Goal: Task Accomplishment & Management: Manage account settings

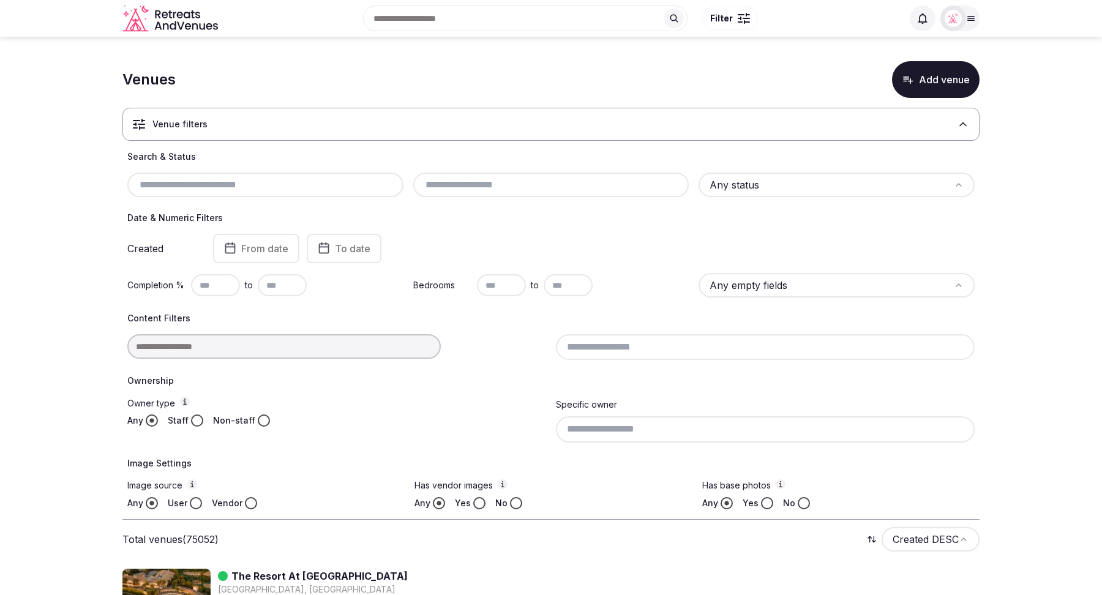
click at [962, 126] on icon at bounding box center [963, 124] width 12 height 12
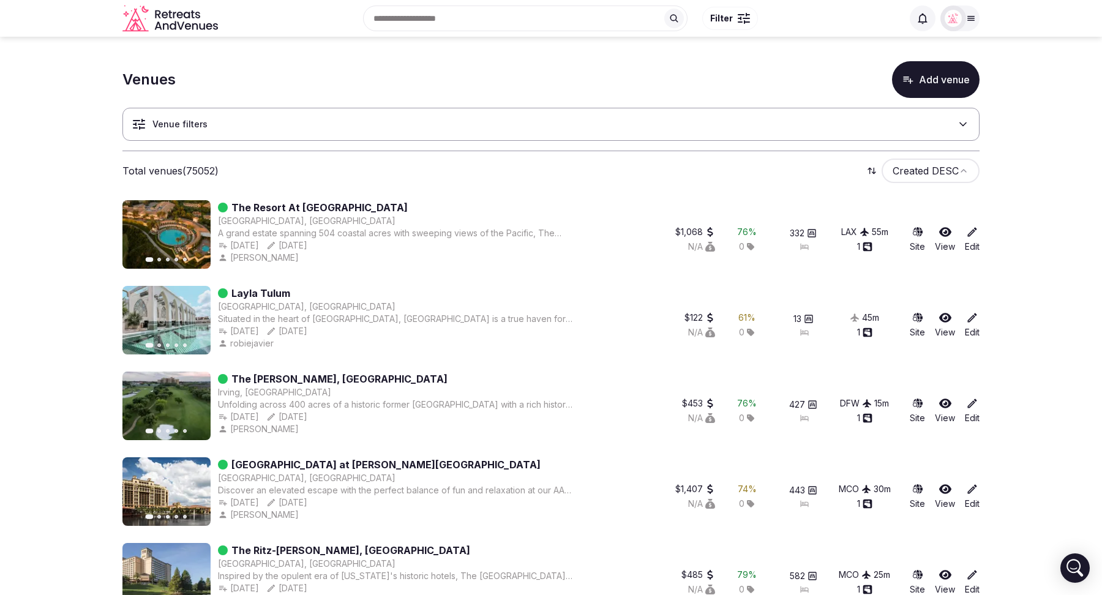
click at [922, 88] on button "Add venue" at bounding box center [936, 79] width 88 height 37
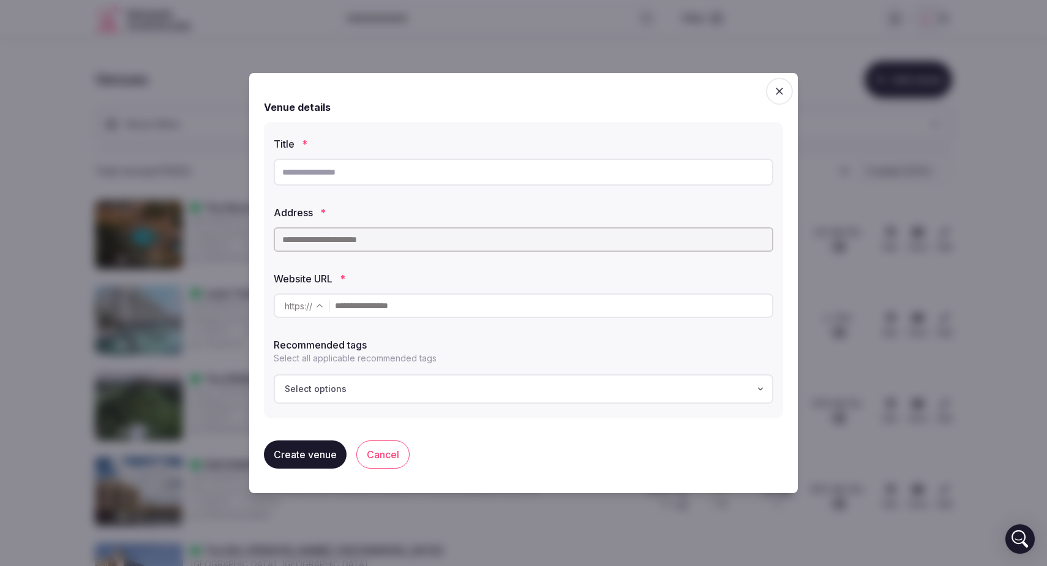
click at [777, 95] on icon "button" at bounding box center [779, 91] width 12 height 12
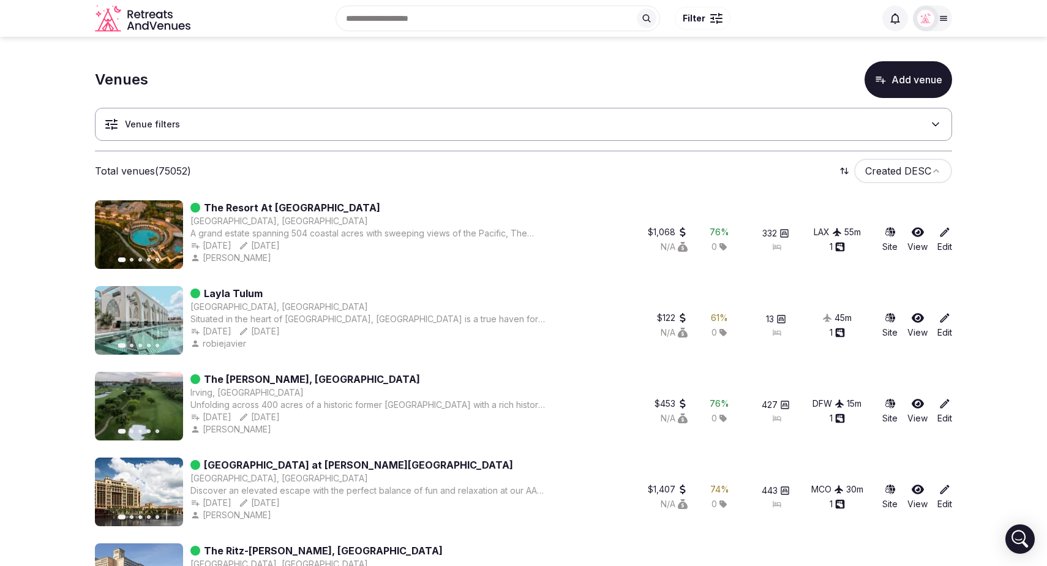
click at [946, 24] on div at bounding box center [932, 19] width 39 height 26
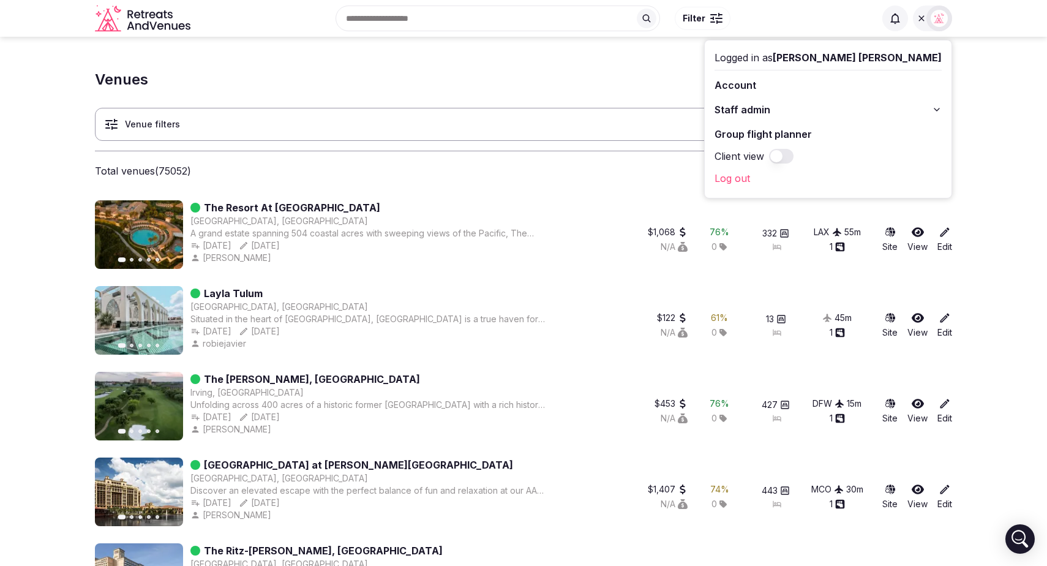
click at [939, 109] on icon at bounding box center [936, 109] width 5 height 2
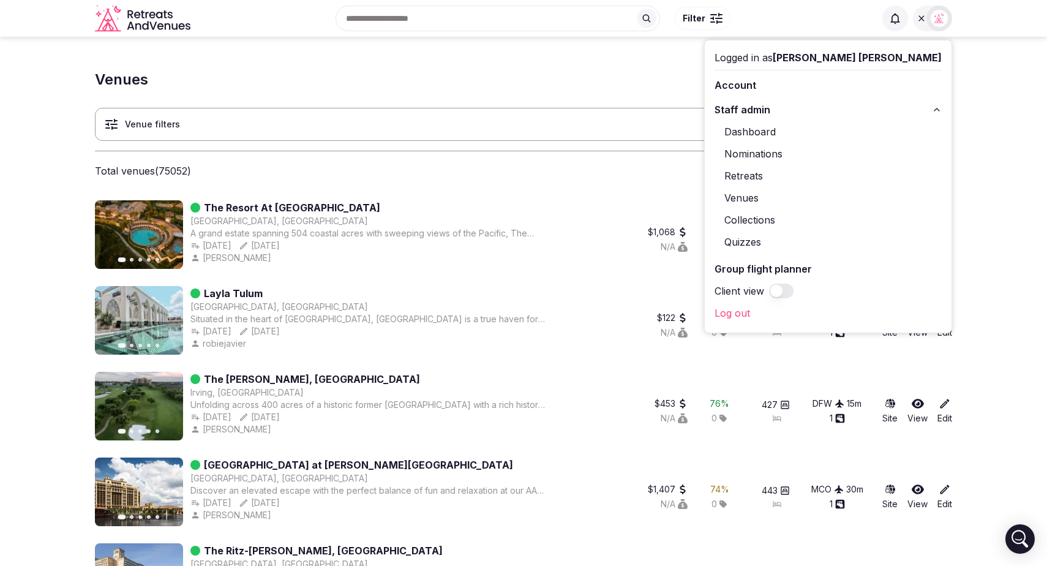
click at [833, 179] on link "Retreats" at bounding box center [828, 176] width 227 height 20
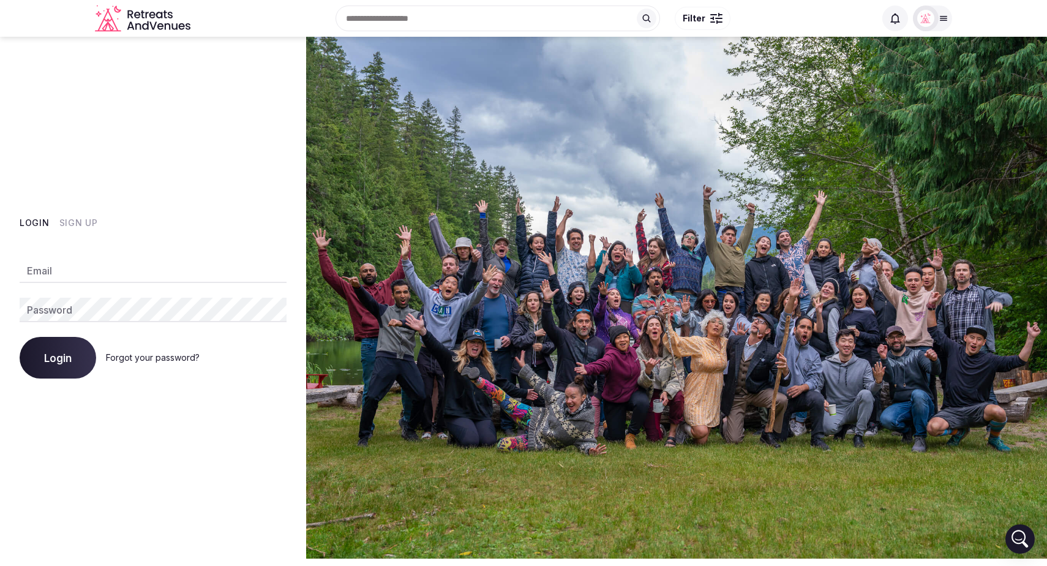
type input "**********"
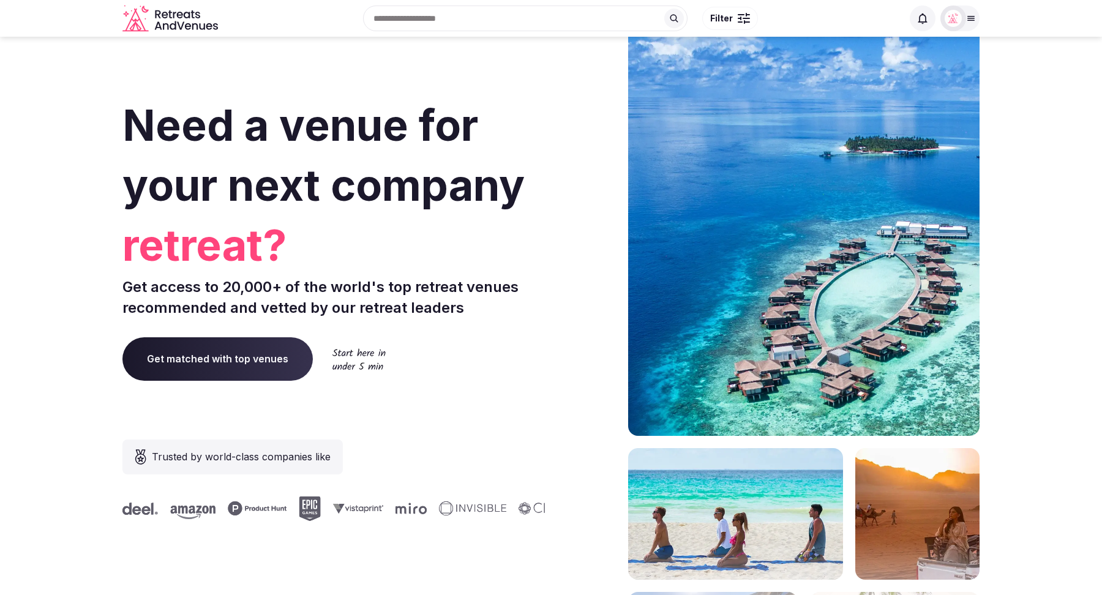
click at [967, 11] on div at bounding box center [960, 19] width 39 height 26
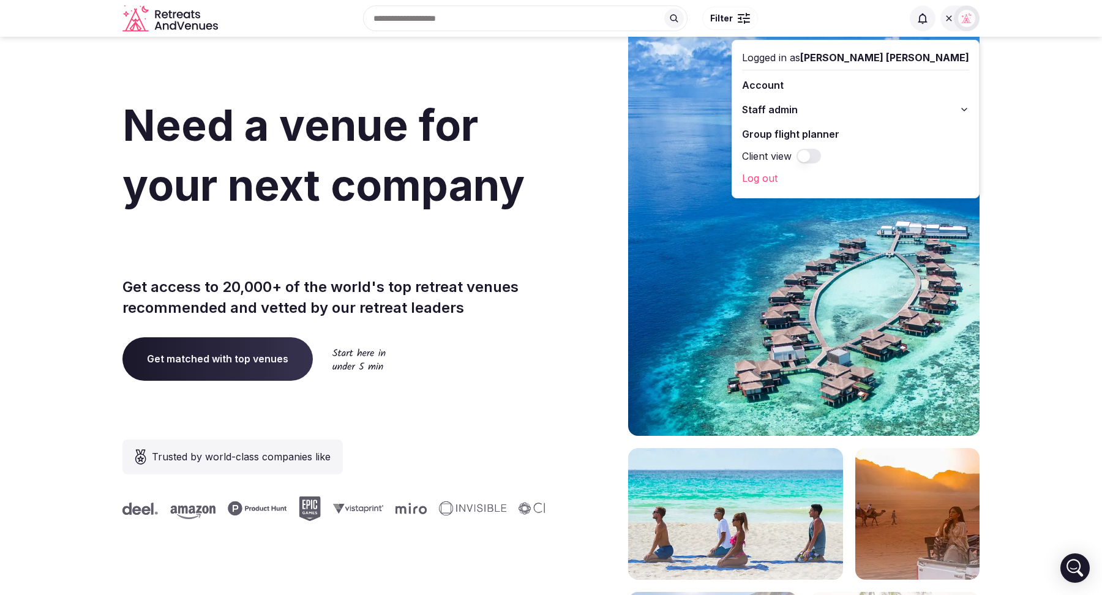
click at [959, 111] on button "Staff admin" at bounding box center [855, 110] width 227 height 20
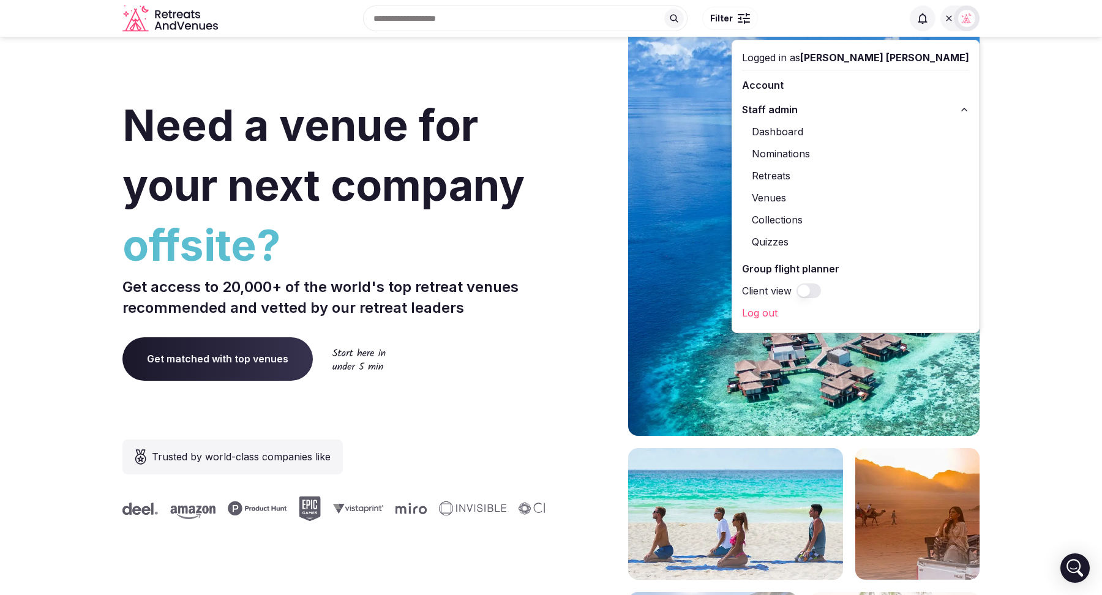
click at [852, 176] on link "Retreats" at bounding box center [855, 176] width 227 height 20
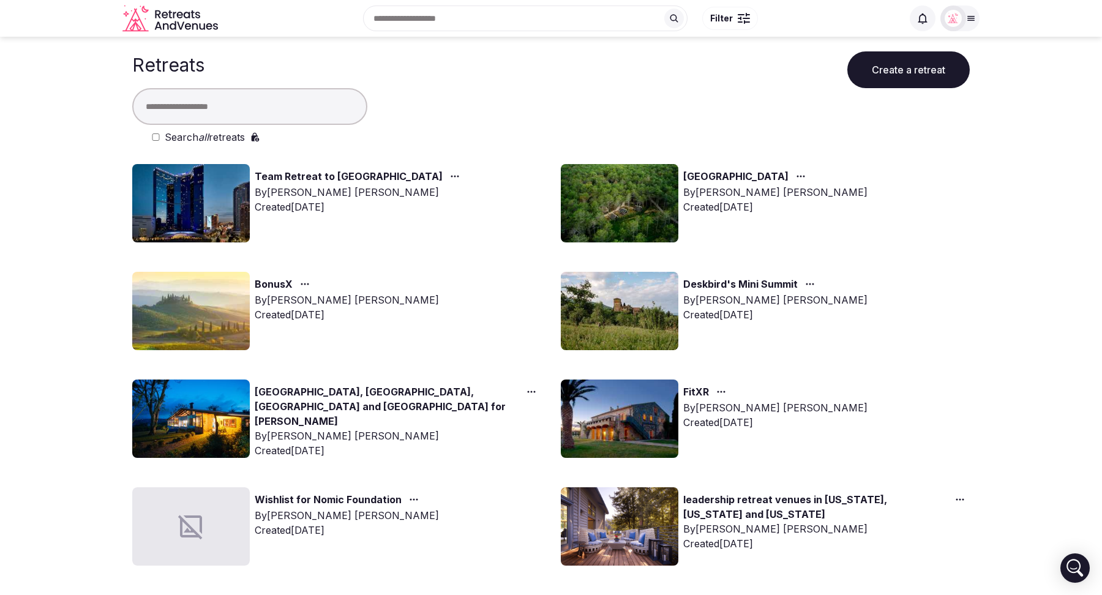
click at [336, 178] on link "Team Retreat to [GEOGRAPHIC_DATA]" at bounding box center [349, 177] width 188 height 16
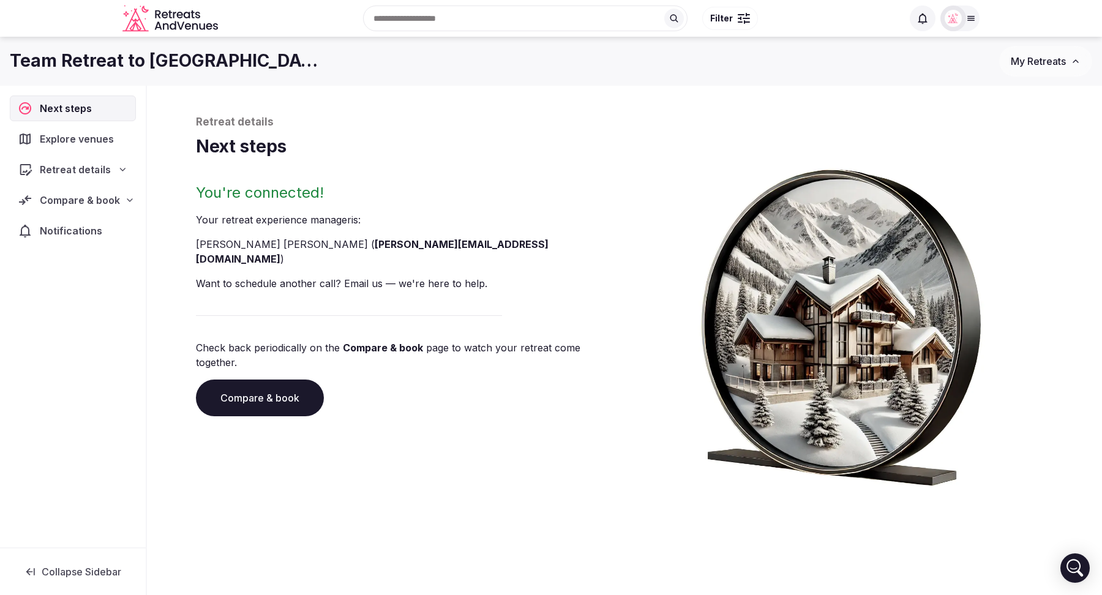
click at [121, 160] on div "Retreat details" at bounding box center [72, 170] width 125 height 26
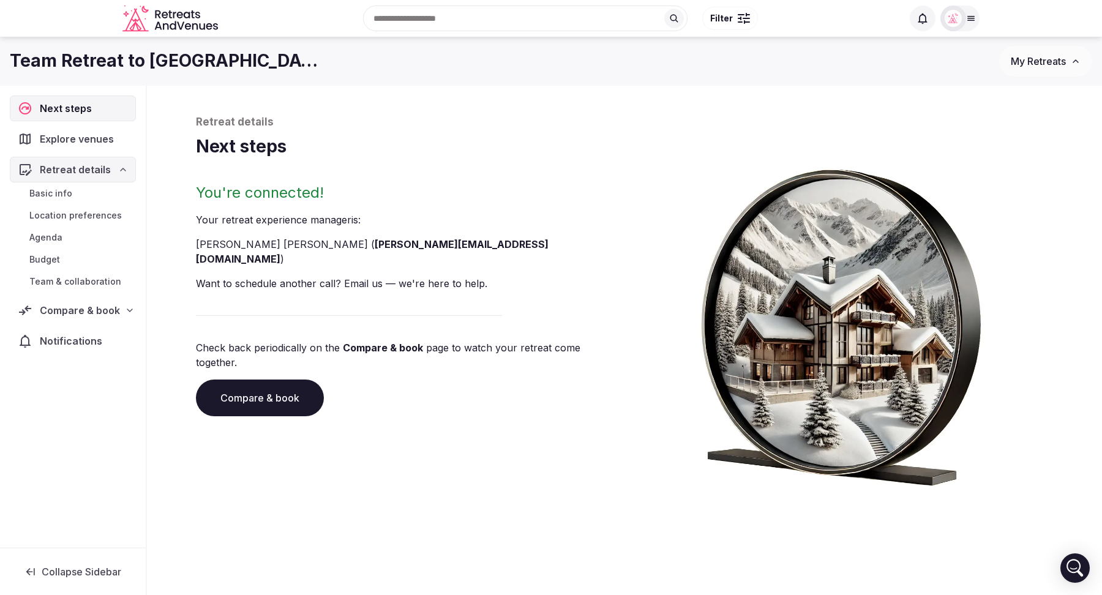
click at [119, 165] on icon at bounding box center [123, 170] width 10 height 10
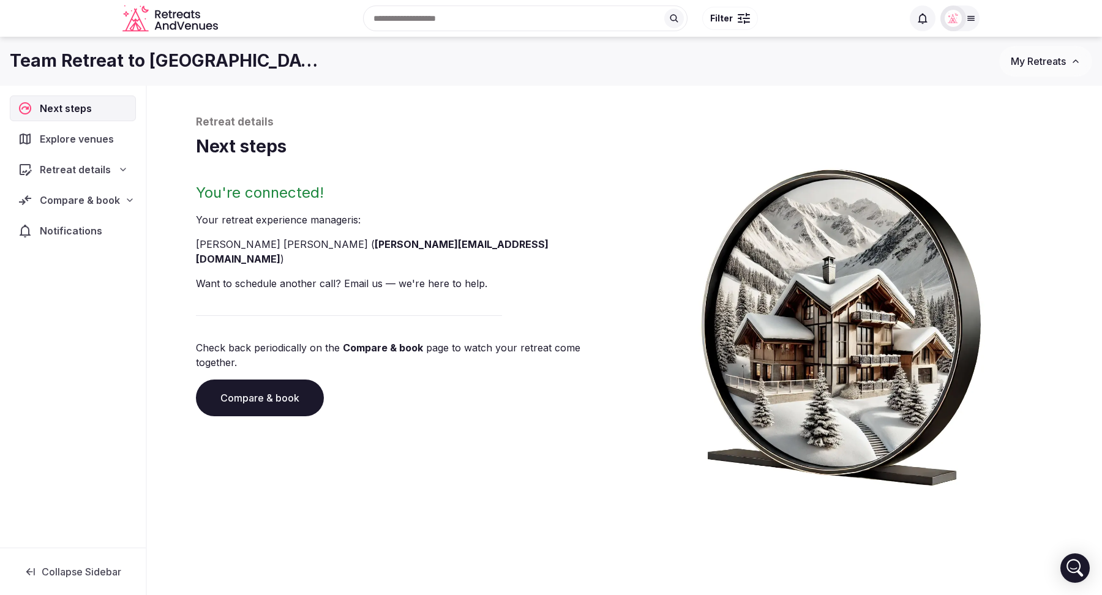
click at [111, 203] on span "Compare & book" at bounding box center [80, 200] width 80 height 15
click at [69, 197] on span "Compare & book" at bounding box center [80, 200] width 80 height 15
click at [245, 380] on link "Compare & book" at bounding box center [260, 398] width 128 height 37
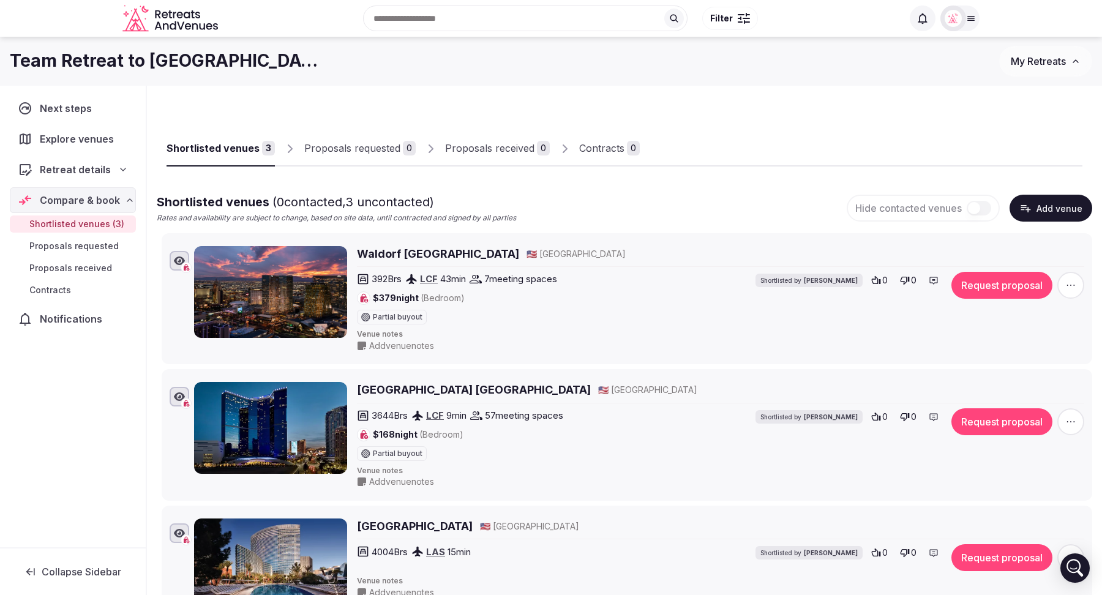
click at [1053, 206] on button "Add venue" at bounding box center [1051, 208] width 83 height 27
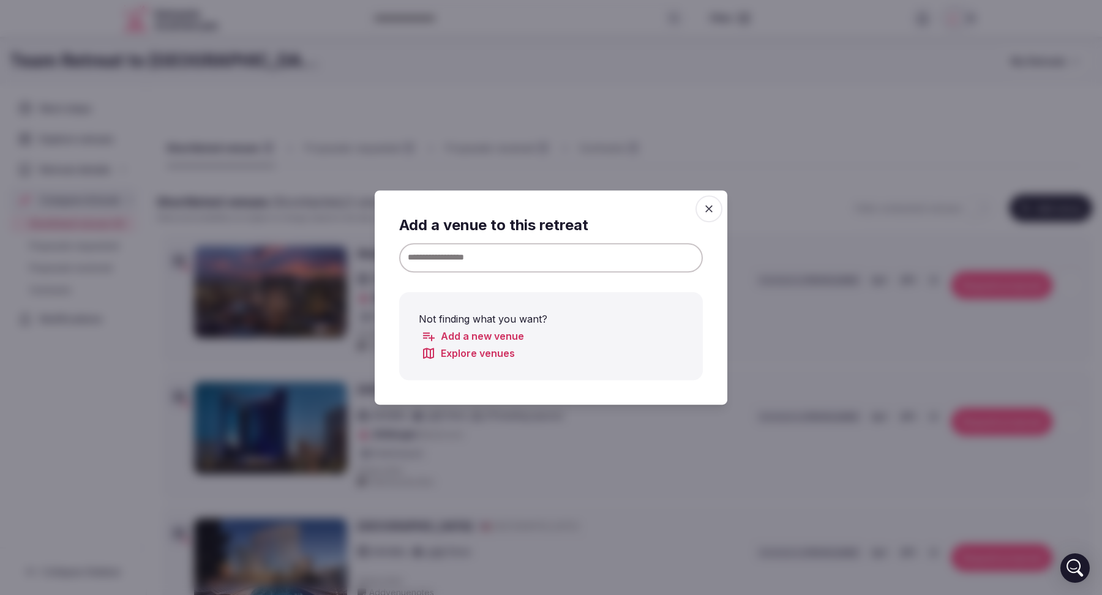
click at [575, 257] on input at bounding box center [551, 257] width 304 height 29
click at [482, 335] on link "Add a new venue" at bounding box center [472, 336] width 103 height 15
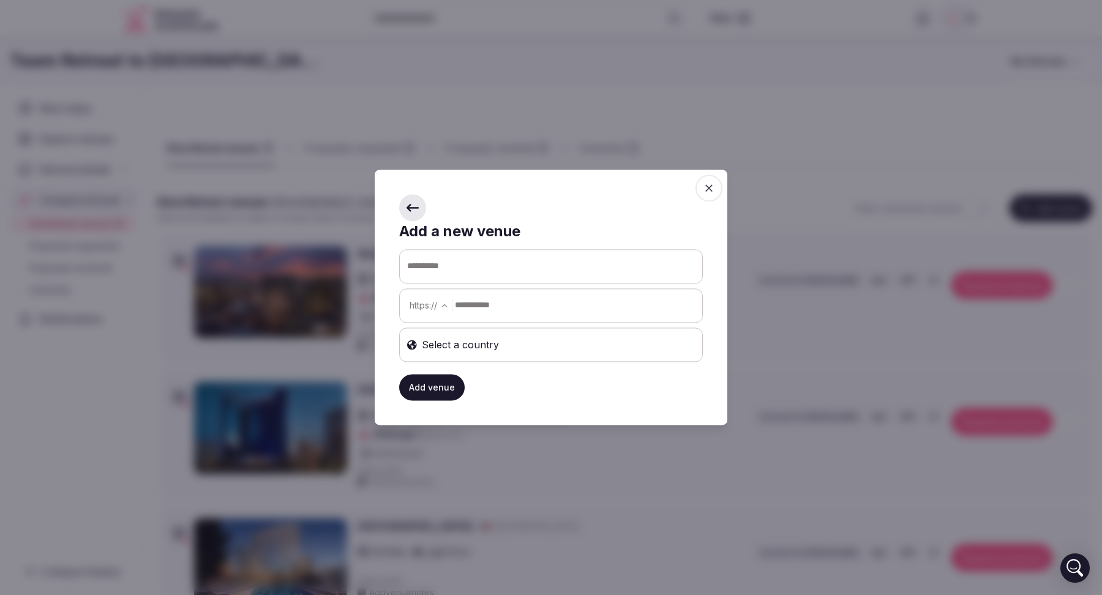
click at [476, 263] on input "text" at bounding box center [551, 266] width 303 height 33
click at [493, 313] on input "text" at bounding box center [578, 305] width 247 height 24
click at [413, 217] on span at bounding box center [412, 207] width 27 height 27
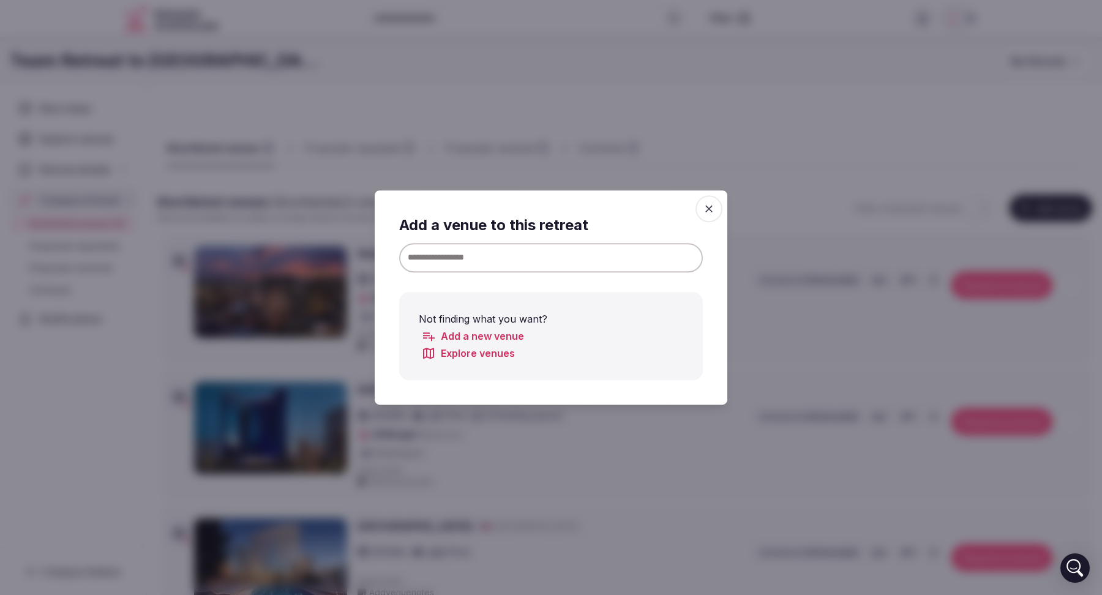
click at [458, 263] on input at bounding box center [551, 257] width 304 height 29
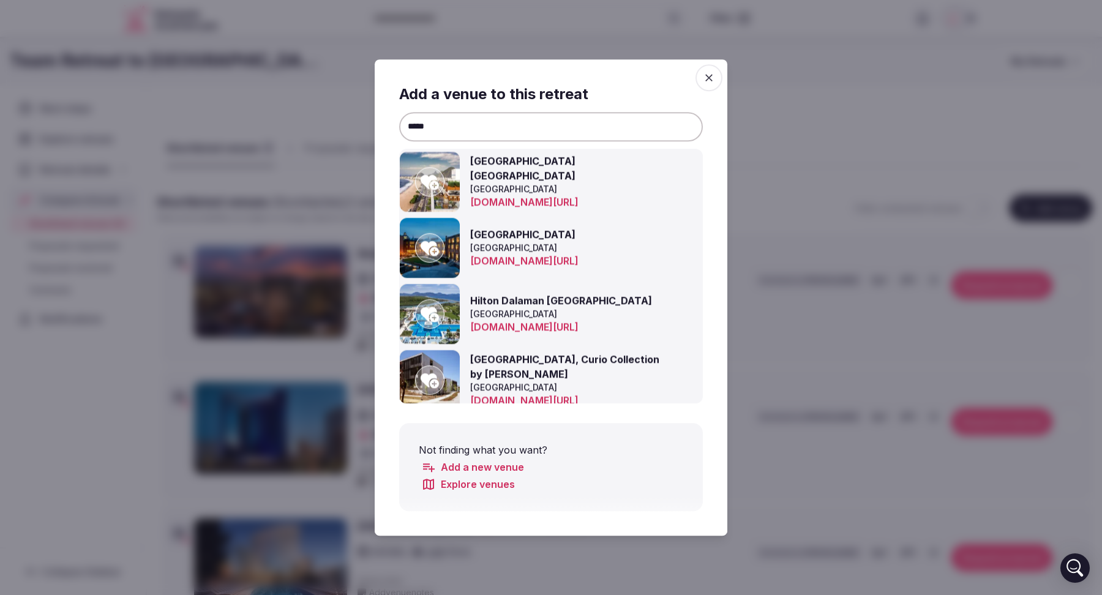
type input "*****"
click at [482, 470] on link "Add a new venue" at bounding box center [472, 467] width 103 height 15
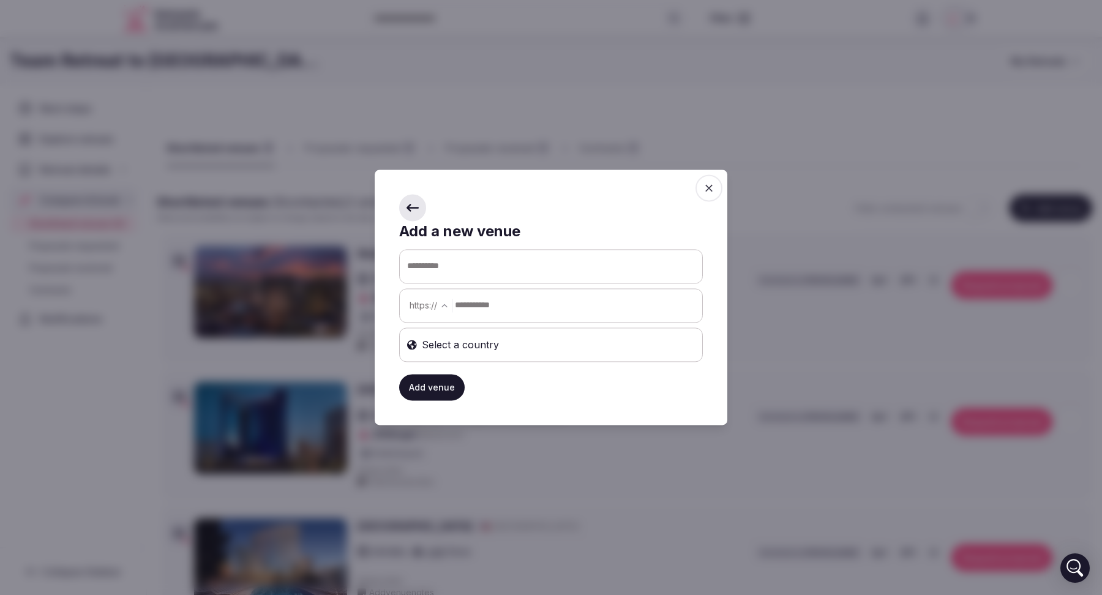
click at [413, 205] on icon at bounding box center [413, 207] width 12 height 12
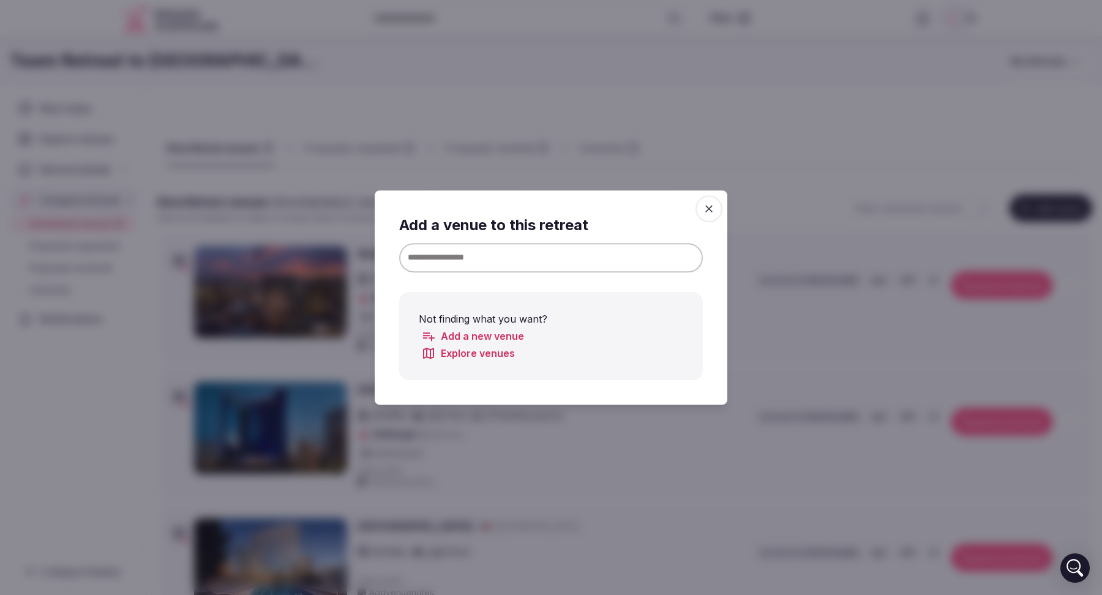
click at [482, 261] on input at bounding box center [551, 257] width 304 height 29
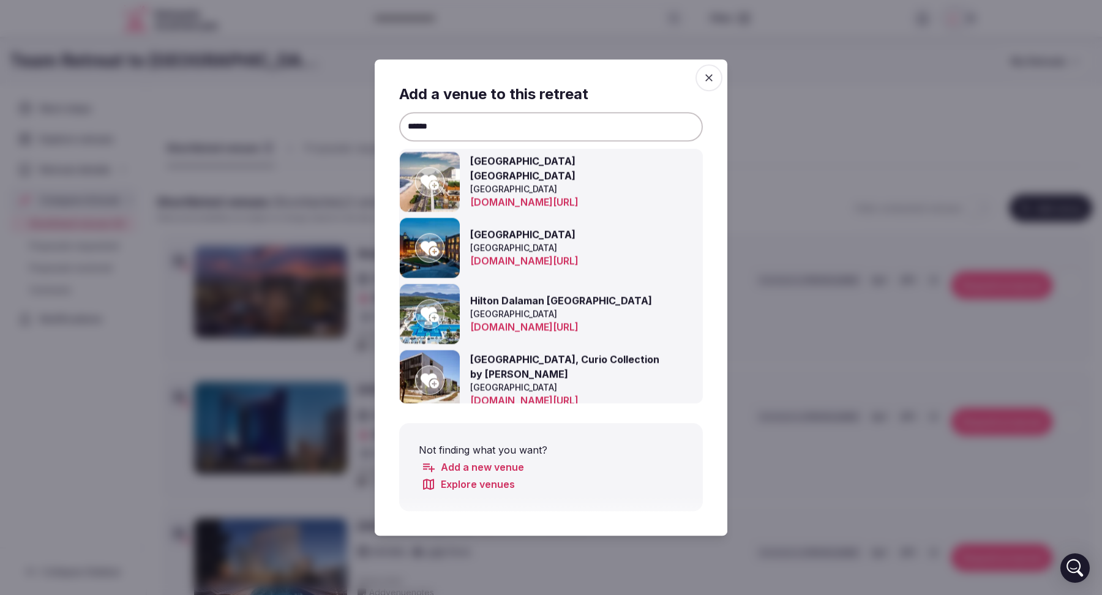
type input "******"
click at [516, 466] on link "Add a new venue" at bounding box center [472, 467] width 103 height 15
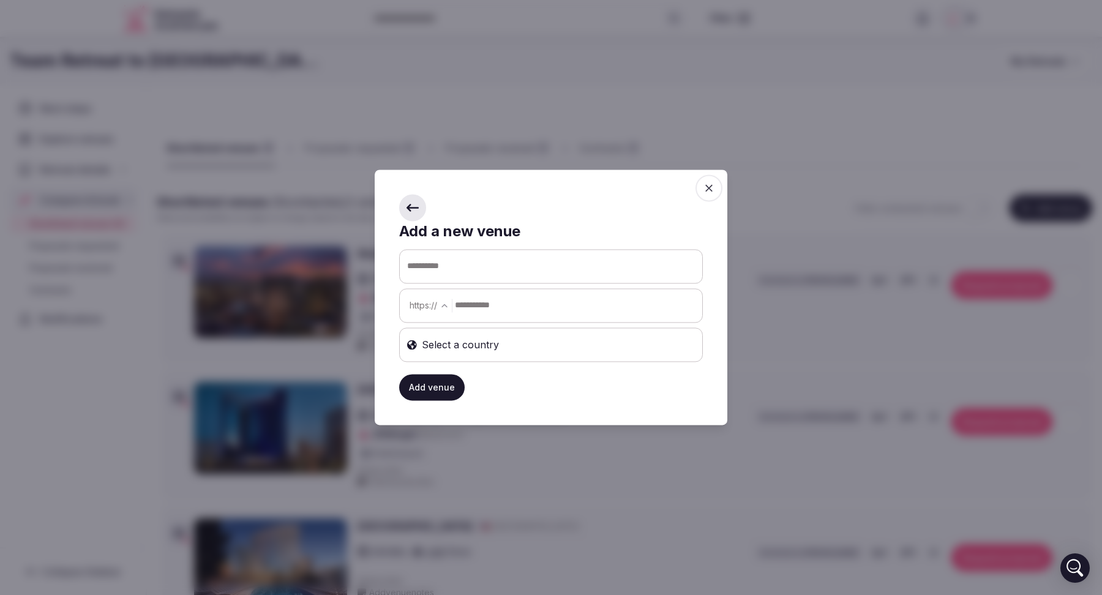
click at [442, 265] on input "text" at bounding box center [551, 266] width 303 height 33
click at [716, 186] on span "button" at bounding box center [709, 188] width 27 height 27
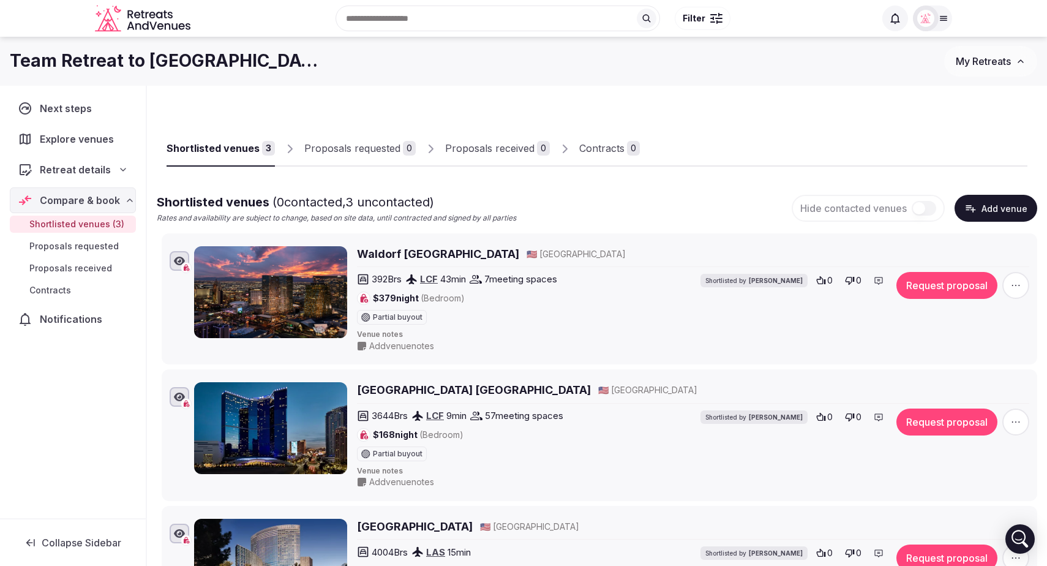
click at [933, 25] on div at bounding box center [925, 18] width 17 height 17
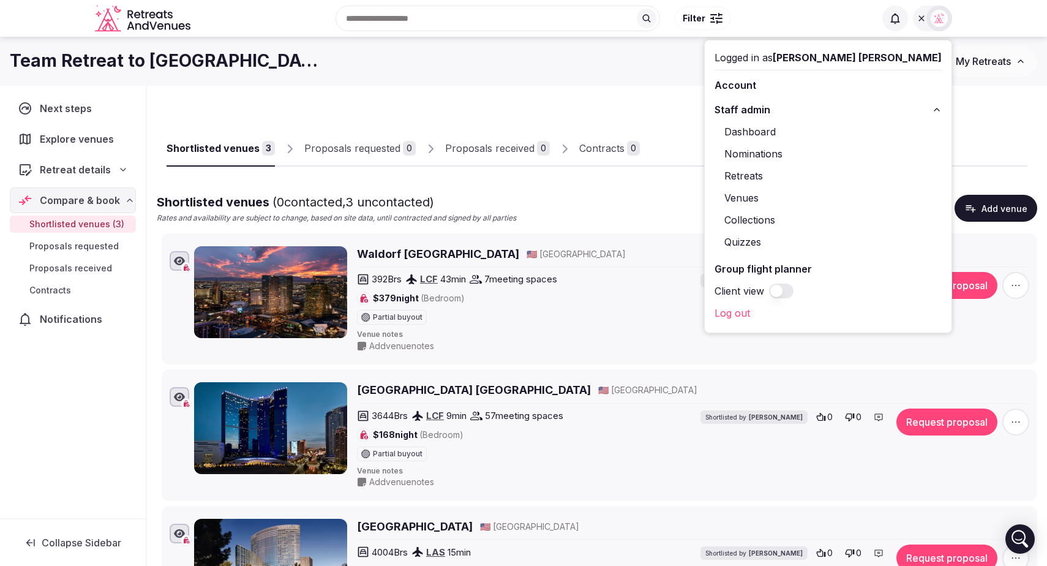
click at [830, 195] on link "Venues" at bounding box center [828, 198] width 227 height 20
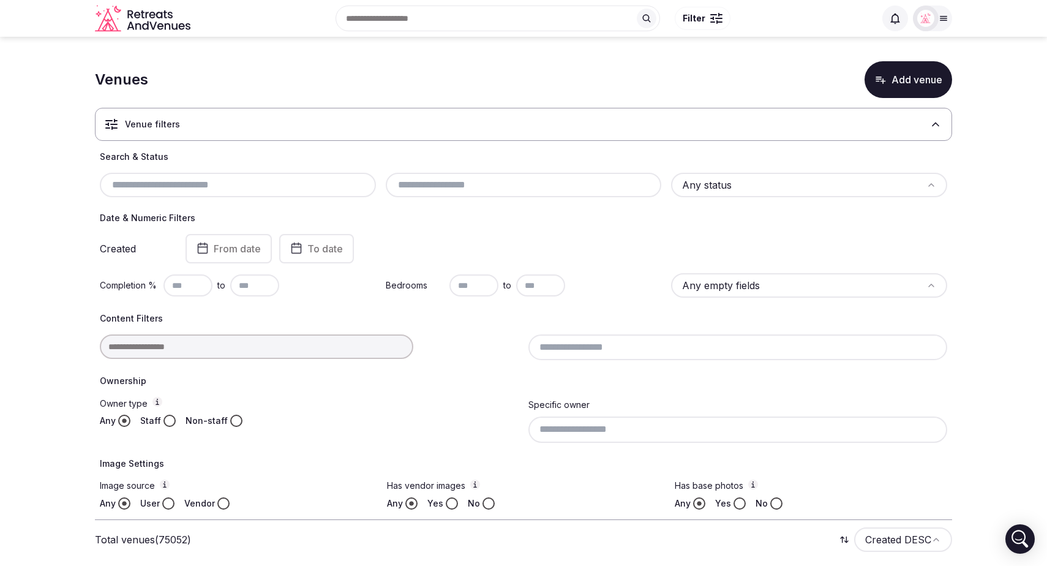
click at [940, 15] on icon at bounding box center [944, 18] width 10 height 10
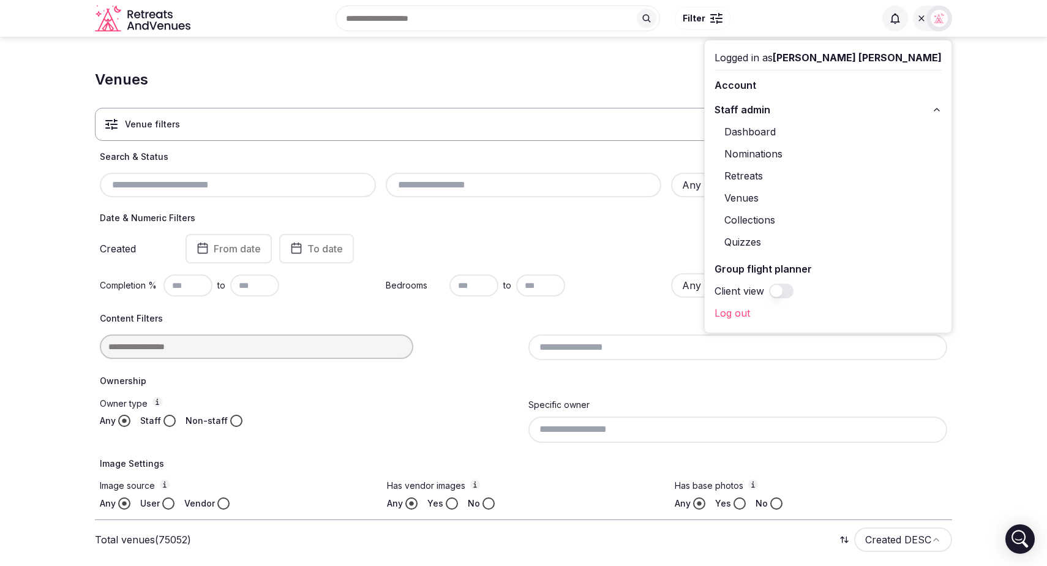
click at [931, 107] on button "Staff admin" at bounding box center [828, 110] width 227 height 20
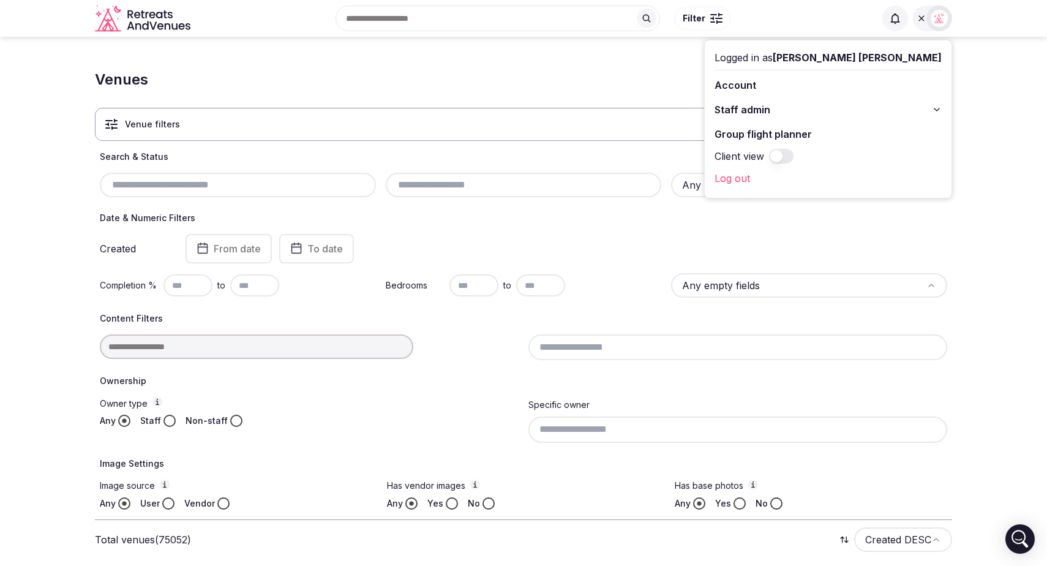
click at [917, 110] on button "Staff admin" at bounding box center [828, 110] width 227 height 20
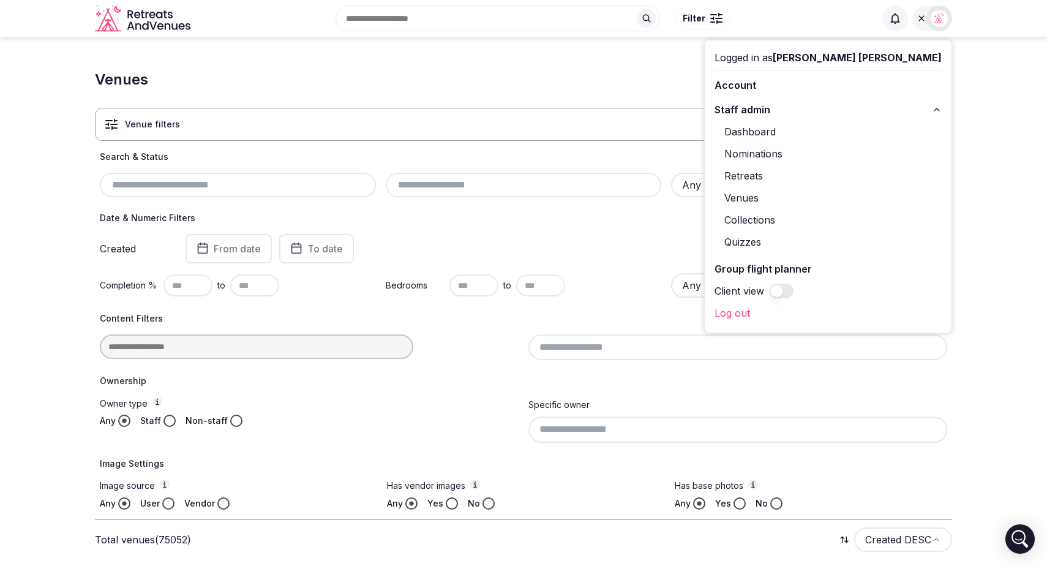
click at [823, 90] on link "Account" at bounding box center [828, 85] width 227 height 20
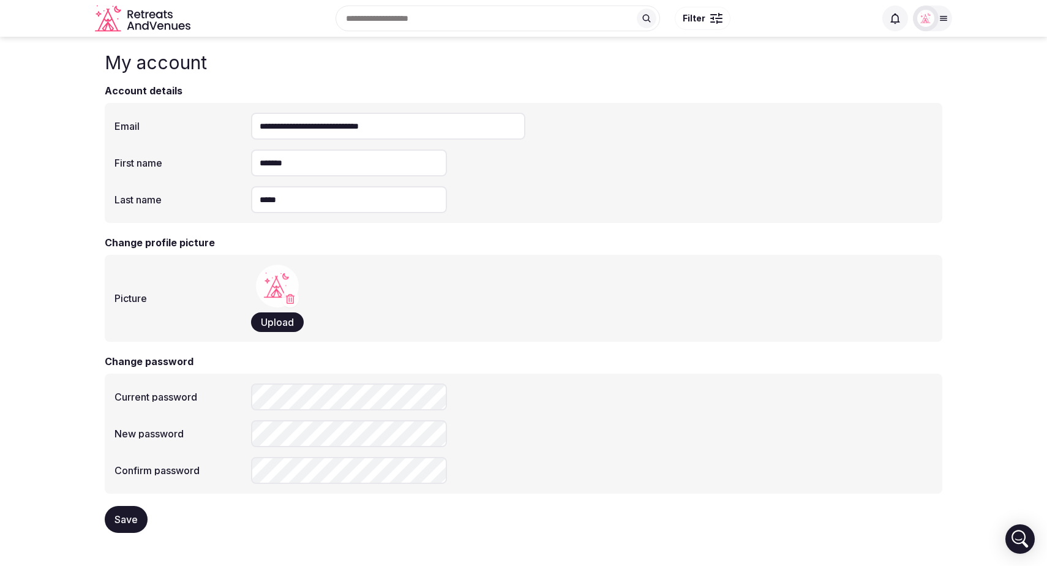
click at [942, 18] on icon at bounding box center [944, 18] width 10 height 10
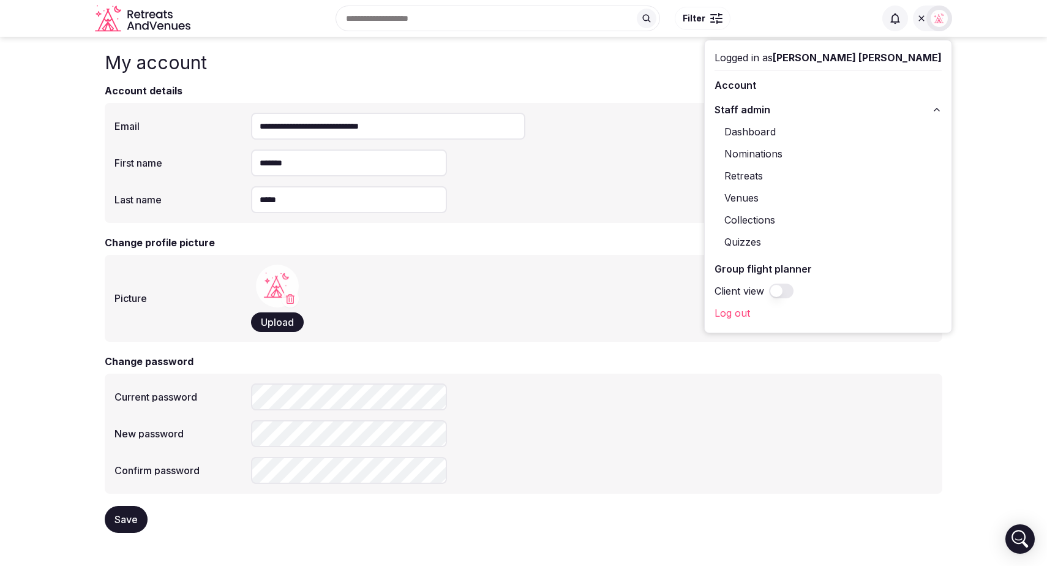
click at [936, 108] on icon at bounding box center [937, 110] width 10 height 10
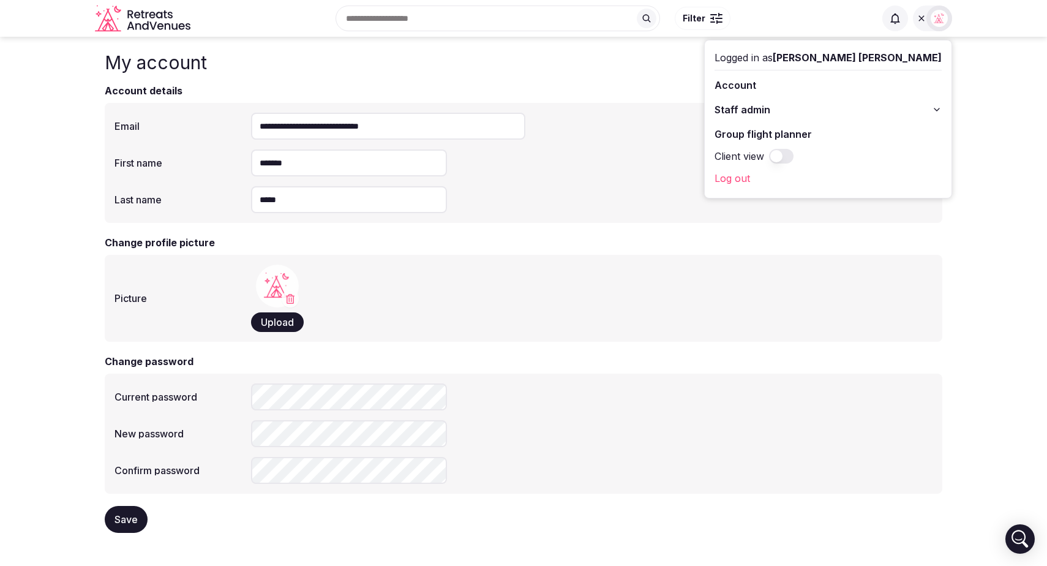
click at [928, 112] on button "Staff admin" at bounding box center [828, 110] width 227 height 20
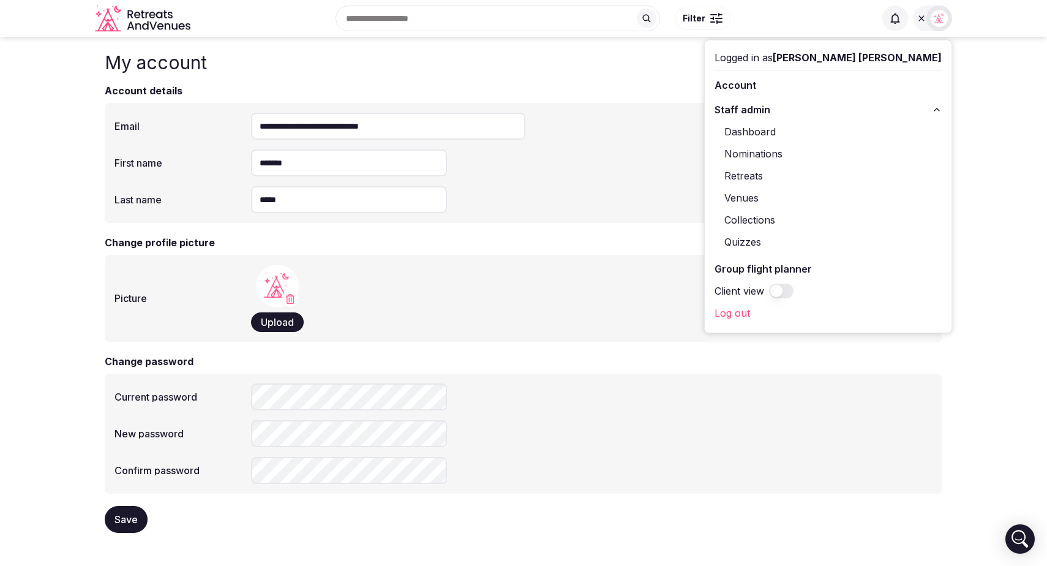
click at [828, 195] on link "Venues" at bounding box center [828, 198] width 227 height 20
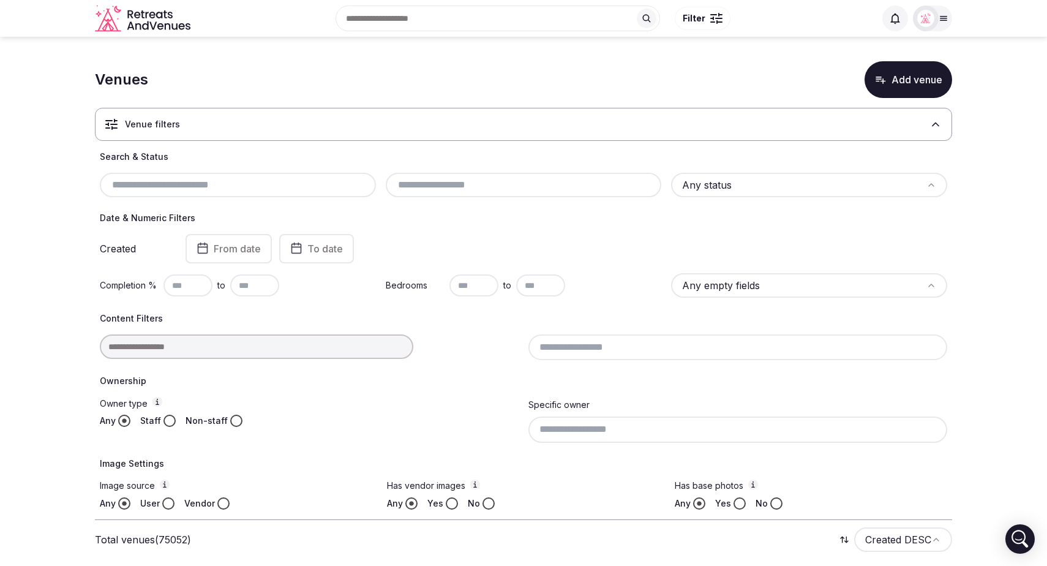
click at [937, 126] on icon at bounding box center [936, 124] width 12 height 12
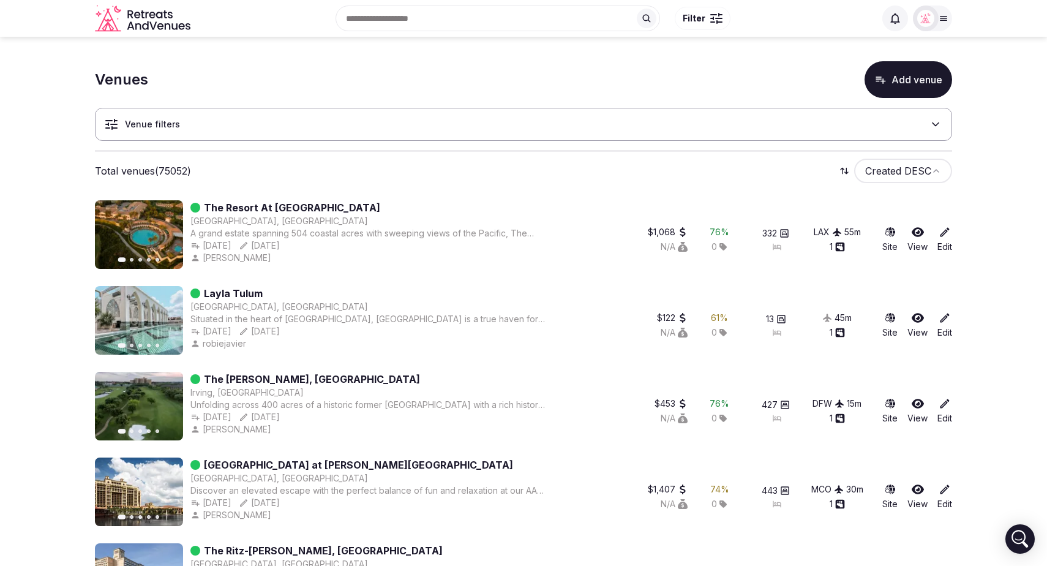
click at [941, 20] on icon at bounding box center [944, 19] width 7 height 4
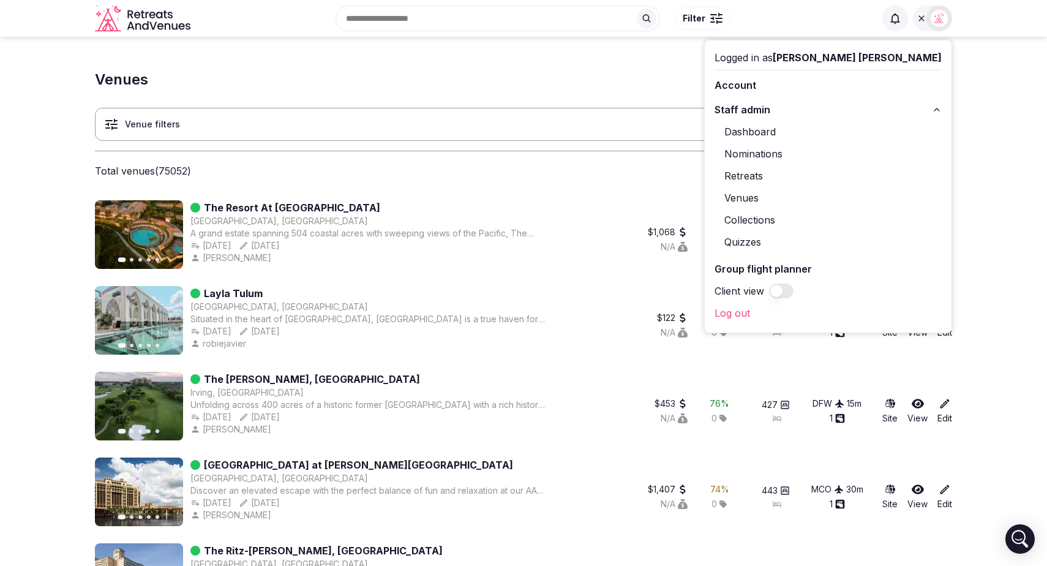
click at [794, 292] on button "Client view" at bounding box center [781, 291] width 24 height 15
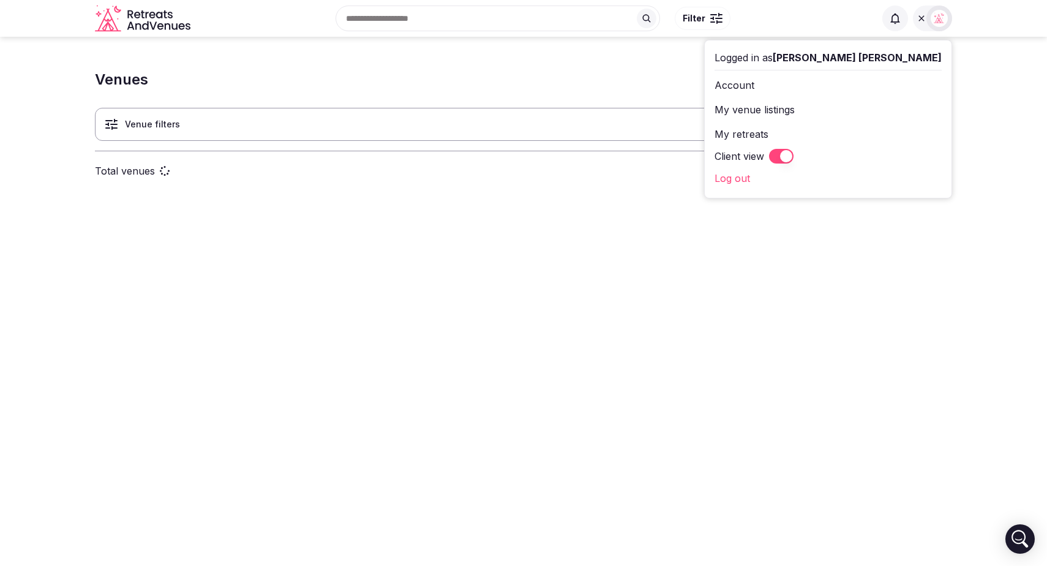
click at [846, 109] on link "My venue listings" at bounding box center [828, 110] width 227 height 20
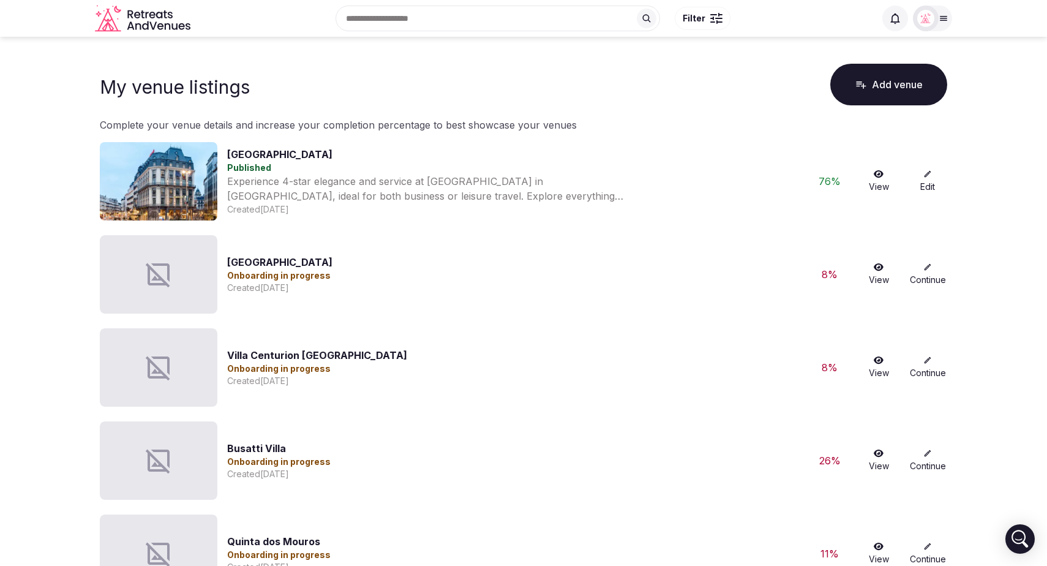
click at [886, 81] on button "Add venue" at bounding box center [888, 85] width 117 height 42
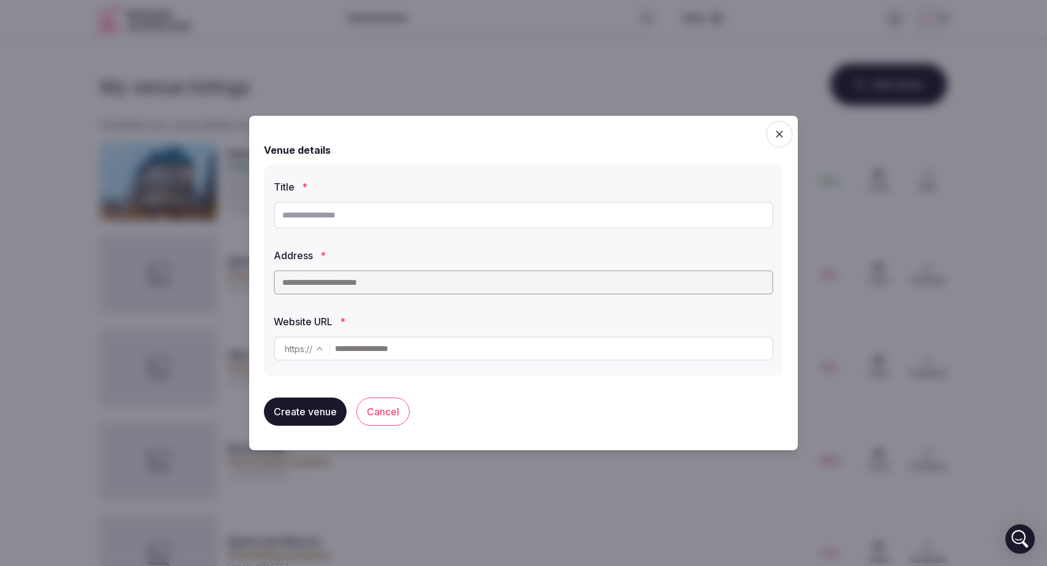
click at [775, 138] on icon "button" at bounding box center [779, 134] width 12 height 12
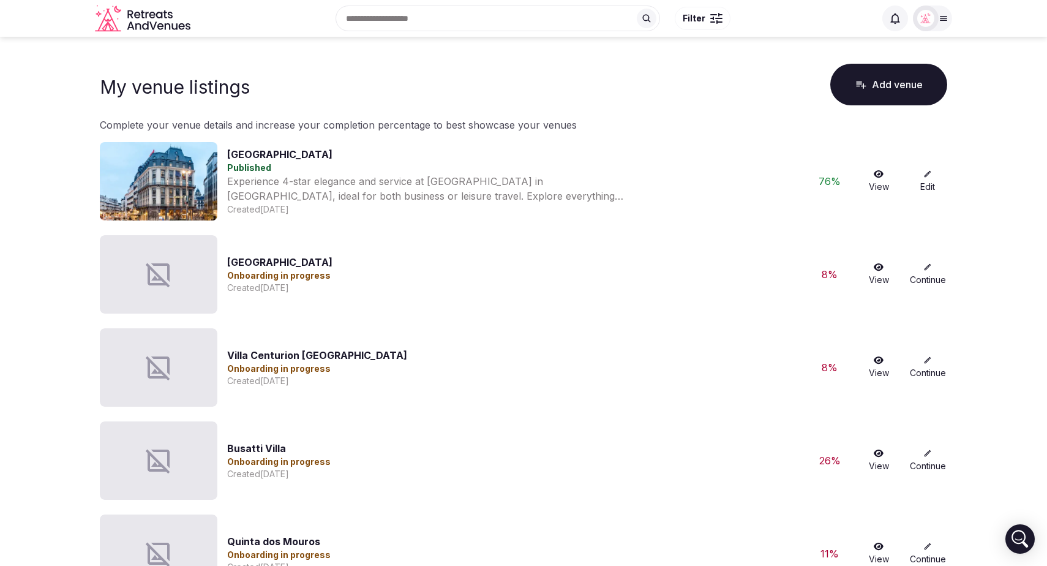
click at [927, 178] on icon at bounding box center [927, 174] width 9 height 9
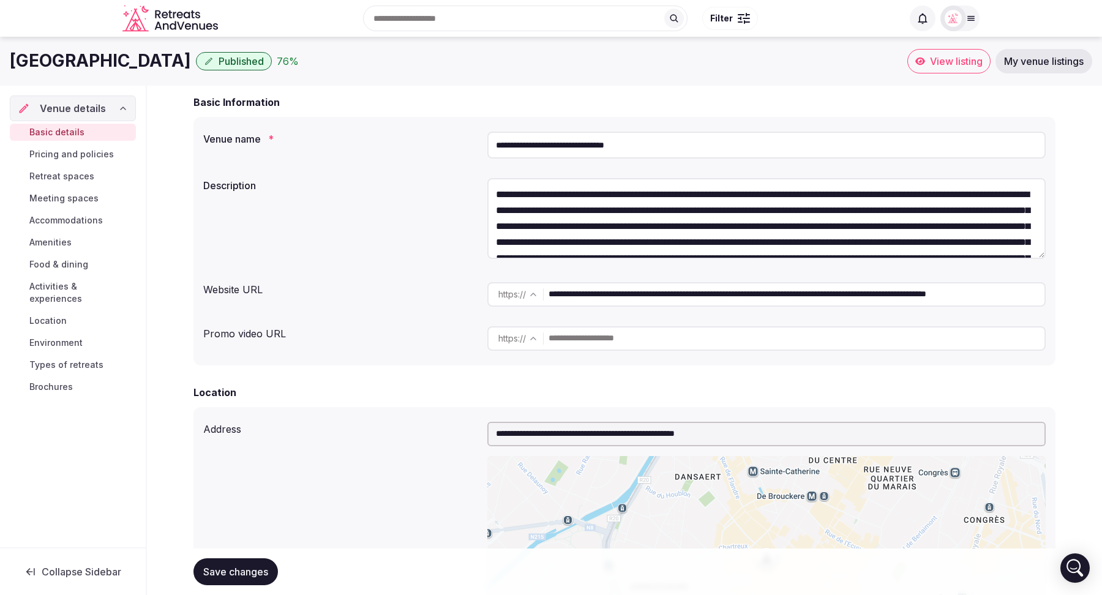
scroll to position [70, 0]
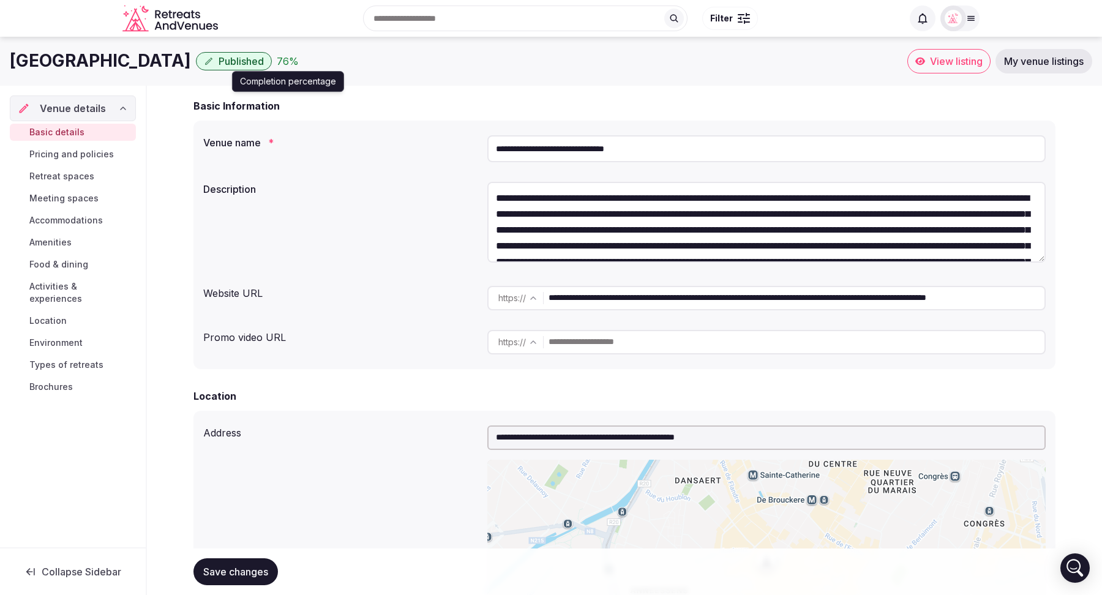
click at [299, 57] on div "76 %" at bounding box center [288, 61] width 22 height 15
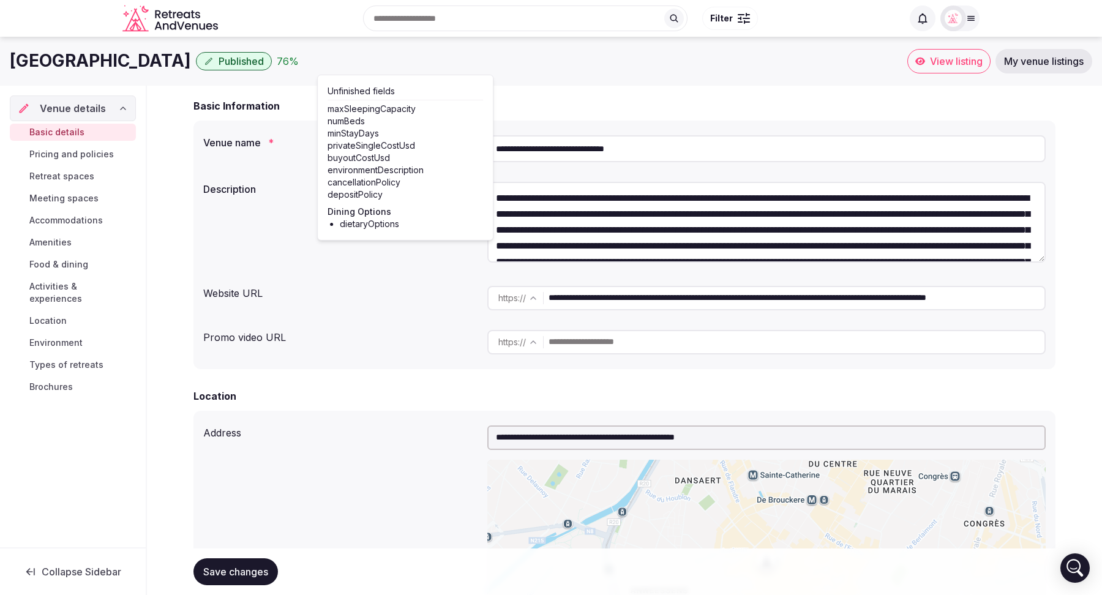
click at [569, 73] on div "[GEOGRAPHIC_DATA] Published 76 %" at bounding box center [459, 61] width 898 height 24
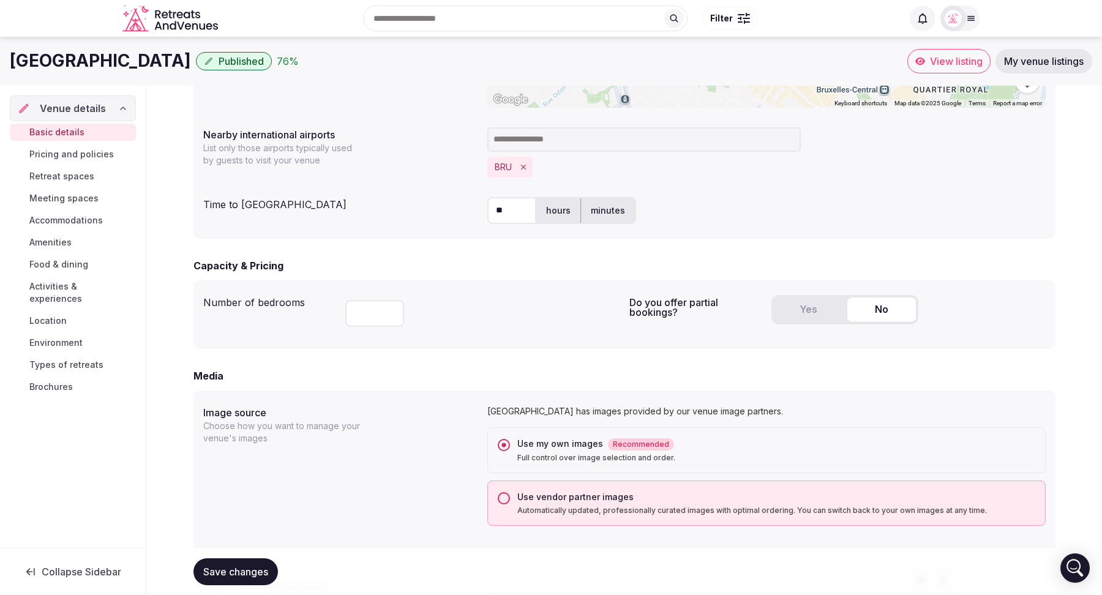
scroll to position [0, 0]
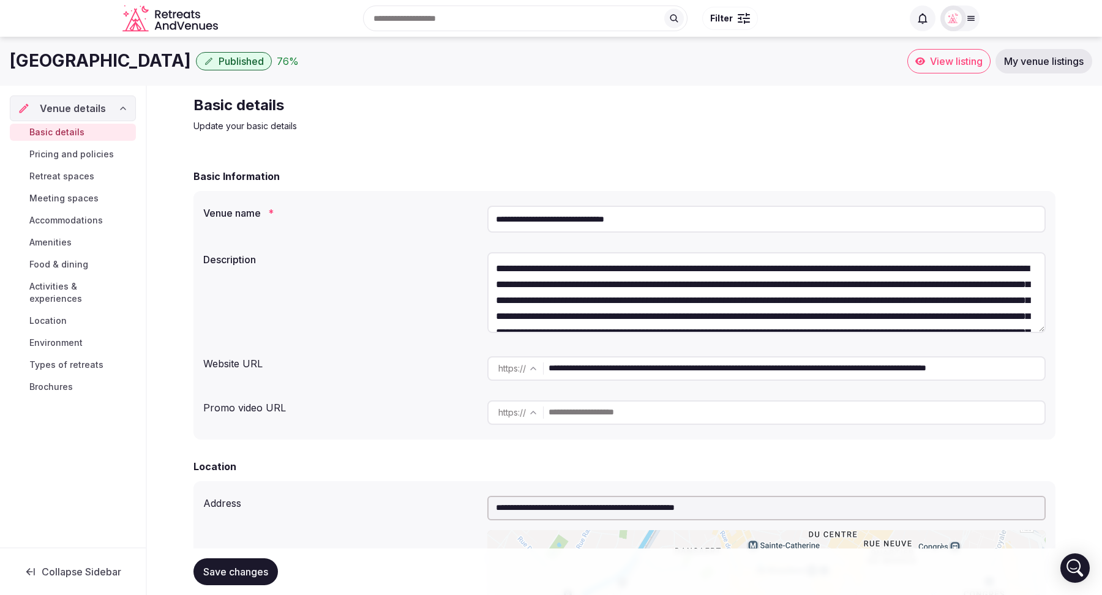
drag, startPoint x: 308, startPoint y: 59, endPoint x: 12, endPoint y: 67, distance: 296.5
click at [12, 67] on h1 "[GEOGRAPHIC_DATA]" at bounding box center [100, 61] width 181 height 24
copy h1 "[GEOGRAPHIC_DATA]"
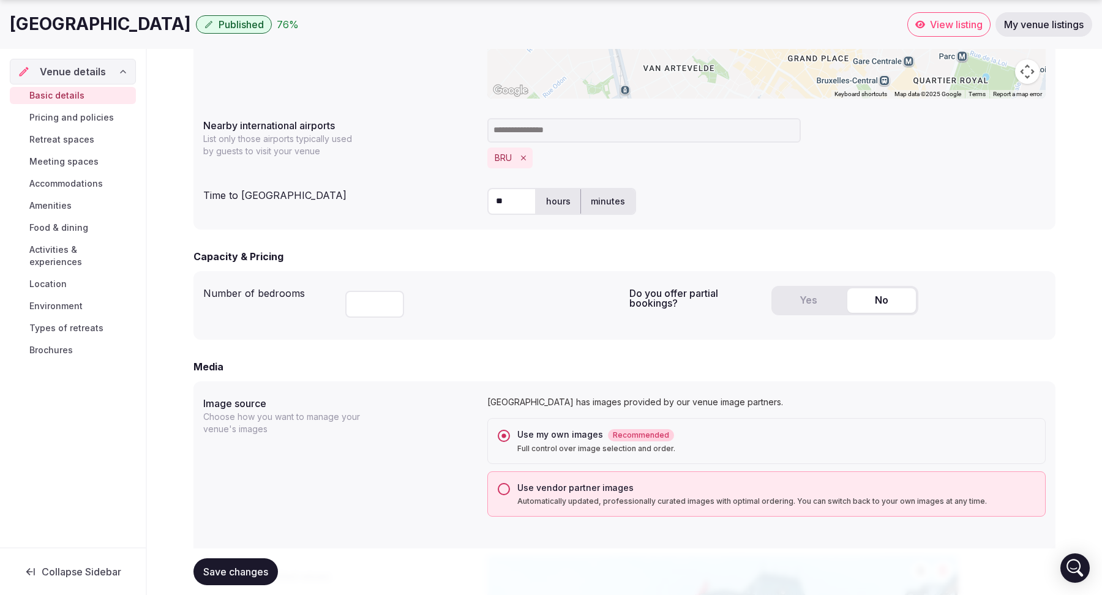
scroll to position [617, 0]
drag, startPoint x: 691, startPoint y: 303, endPoint x: 623, endPoint y: 292, distance: 68.2
click at [623, 292] on div "Number of bedrooms *** Do you offer partial bookings? Yes No" at bounding box center [624, 304] width 843 height 49
copy div "Do you offer partial bookings?"
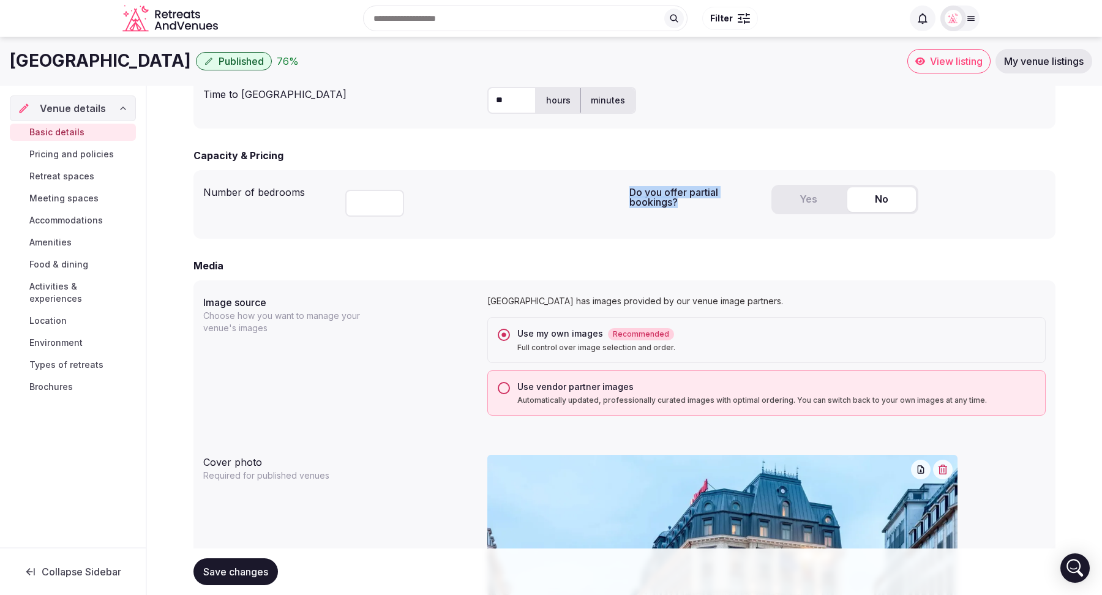
scroll to position [701, 0]
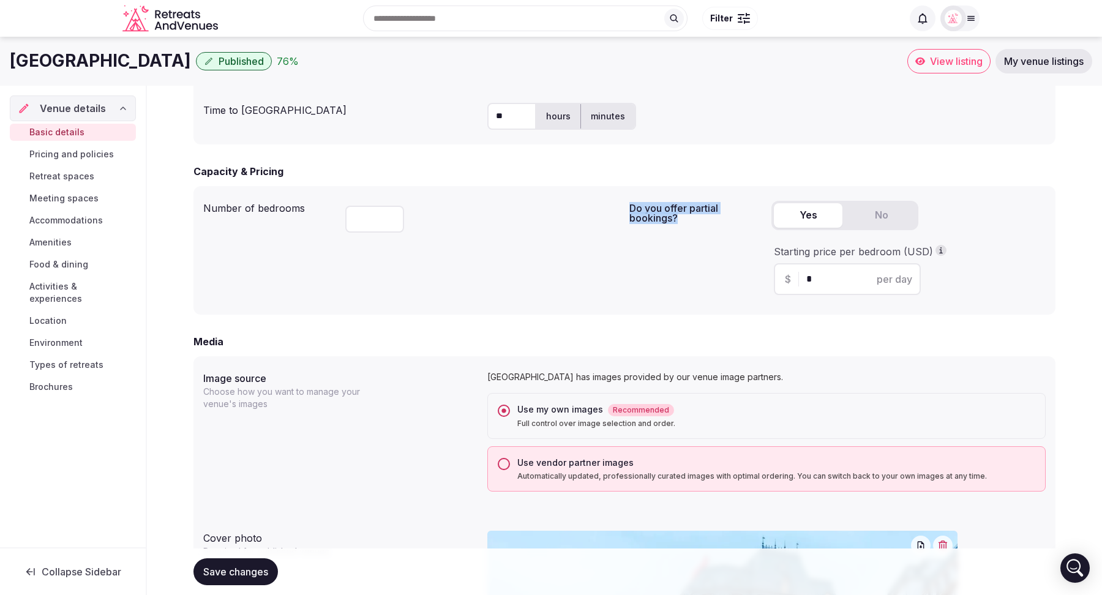
click at [808, 216] on button "Yes" at bounding box center [808, 215] width 69 height 24
drag, startPoint x: 774, startPoint y: 249, endPoint x: 927, endPoint y: 253, distance: 153.2
click at [927, 253] on div "Starting price per bedroom (USD)" at bounding box center [908, 251] width 269 height 13
copy div "Starting price per bedroom (USD"
click at [908, 206] on button "No" at bounding box center [882, 215] width 69 height 24
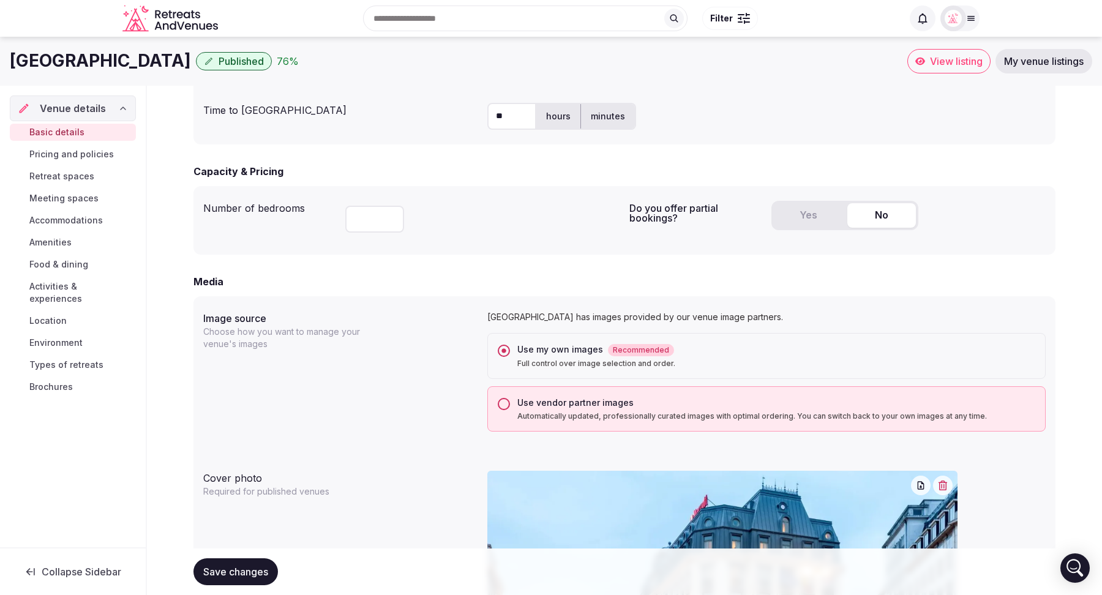
scroll to position [416, 0]
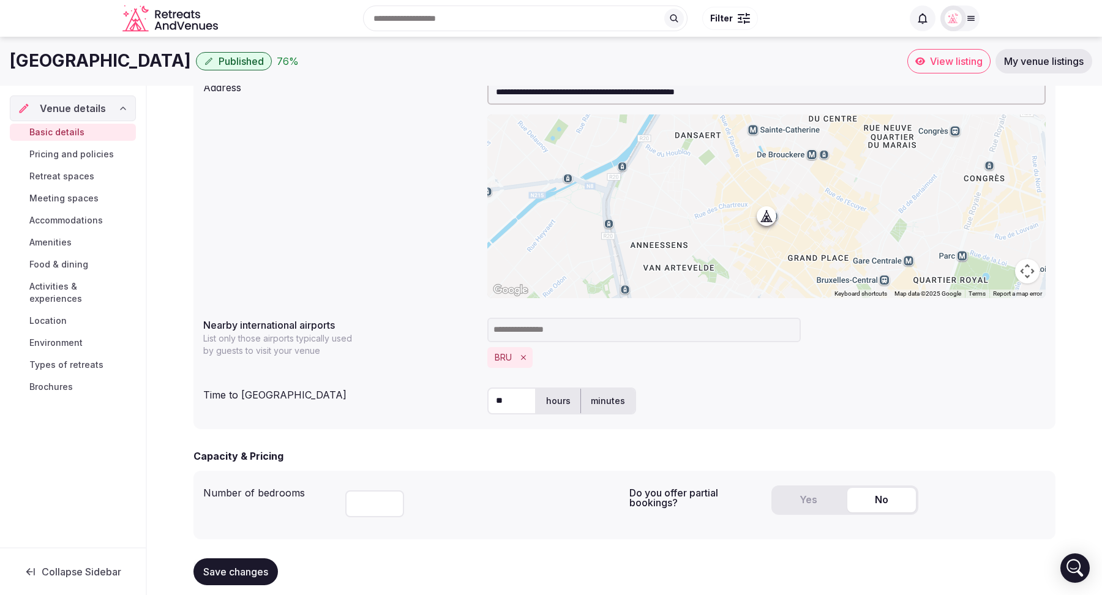
click at [960, 28] on div at bounding box center [954, 19] width 26 height 26
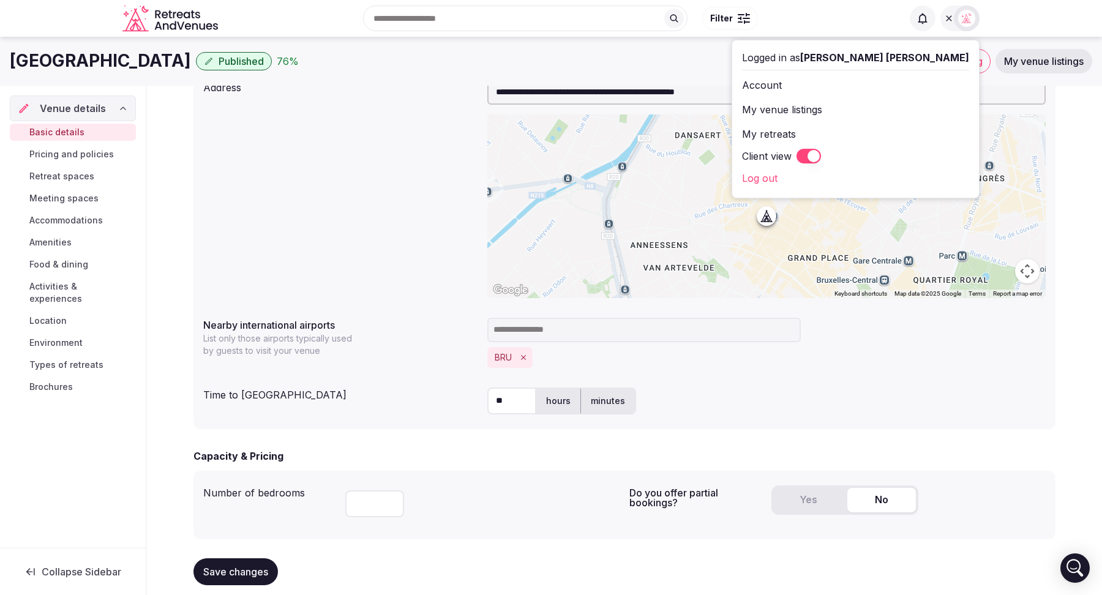
click at [821, 155] on button "Client view" at bounding box center [809, 156] width 24 height 15
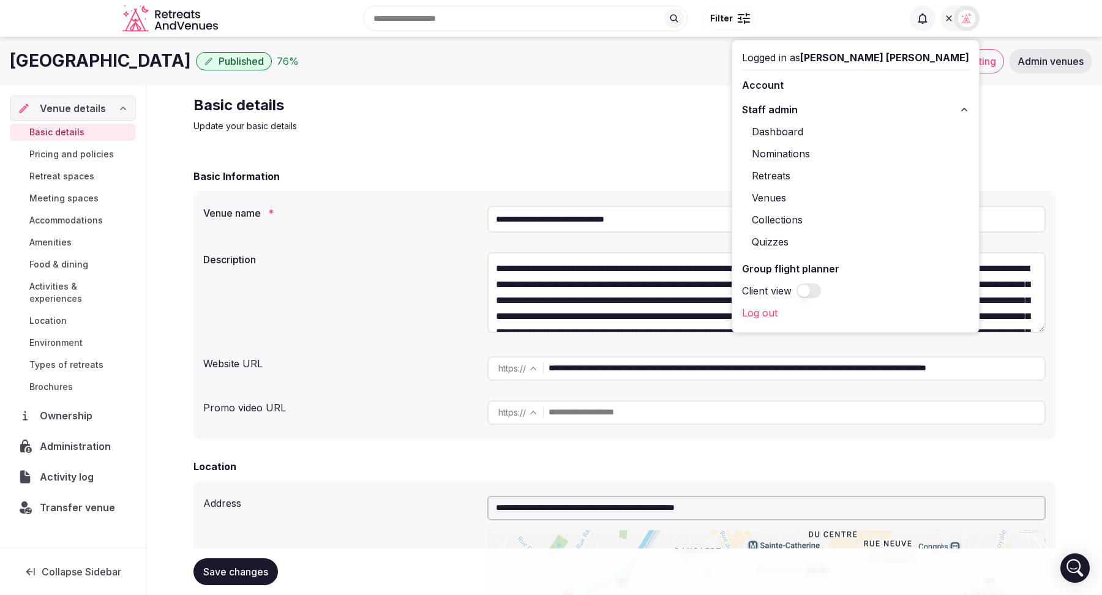
click at [869, 154] on link "Nominations" at bounding box center [855, 154] width 227 height 20
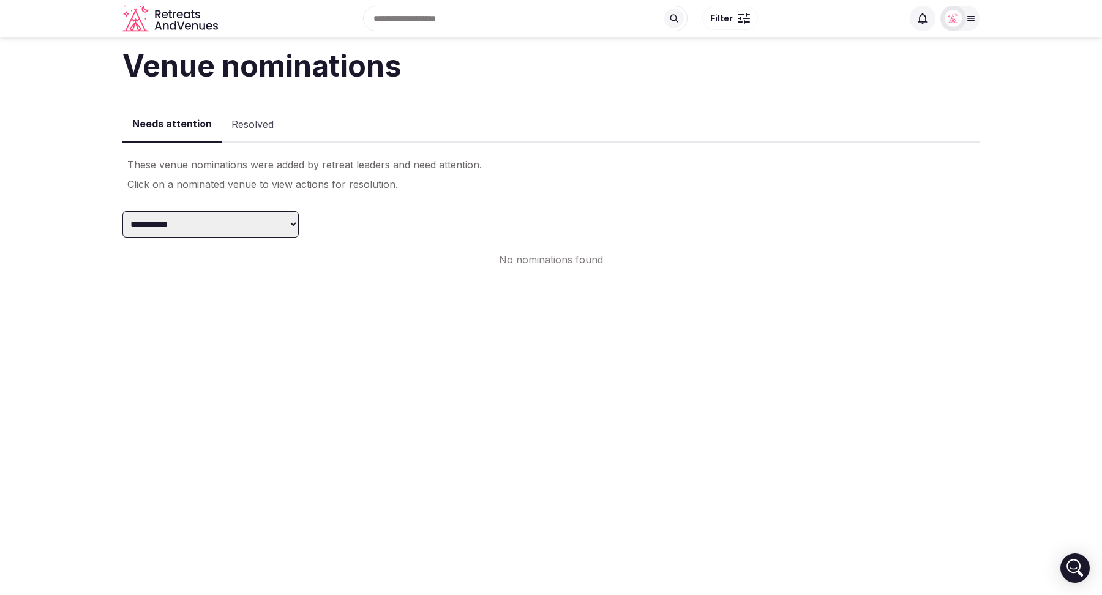
click at [246, 121] on button "Resolved" at bounding box center [253, 125] width 62 height 36
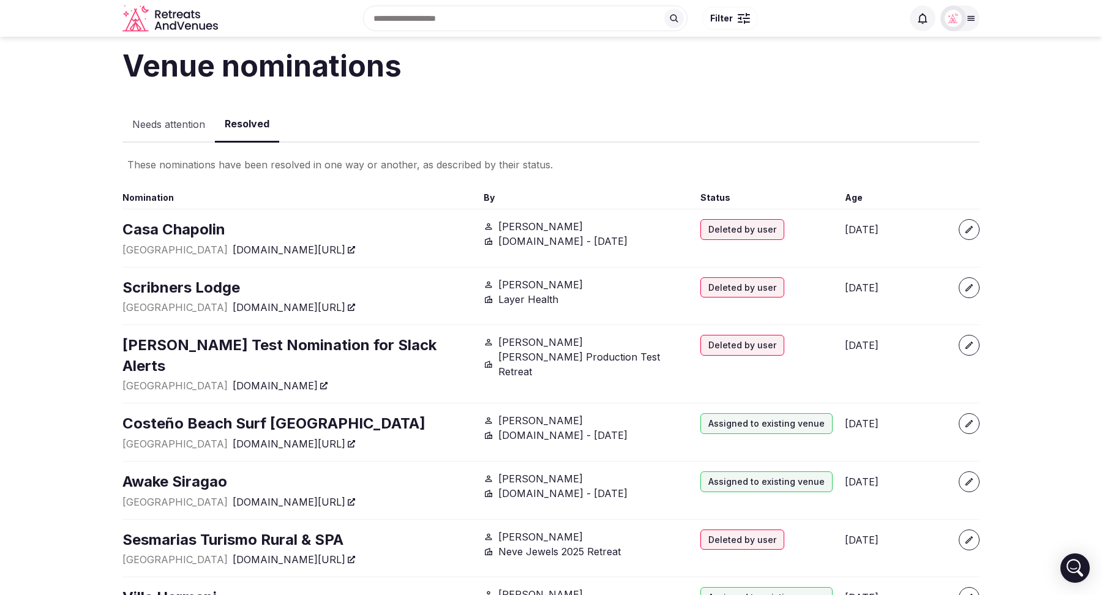
click at [159, 126] on button "Needs attention" at bounding box center [168, 125] width 92 height 36
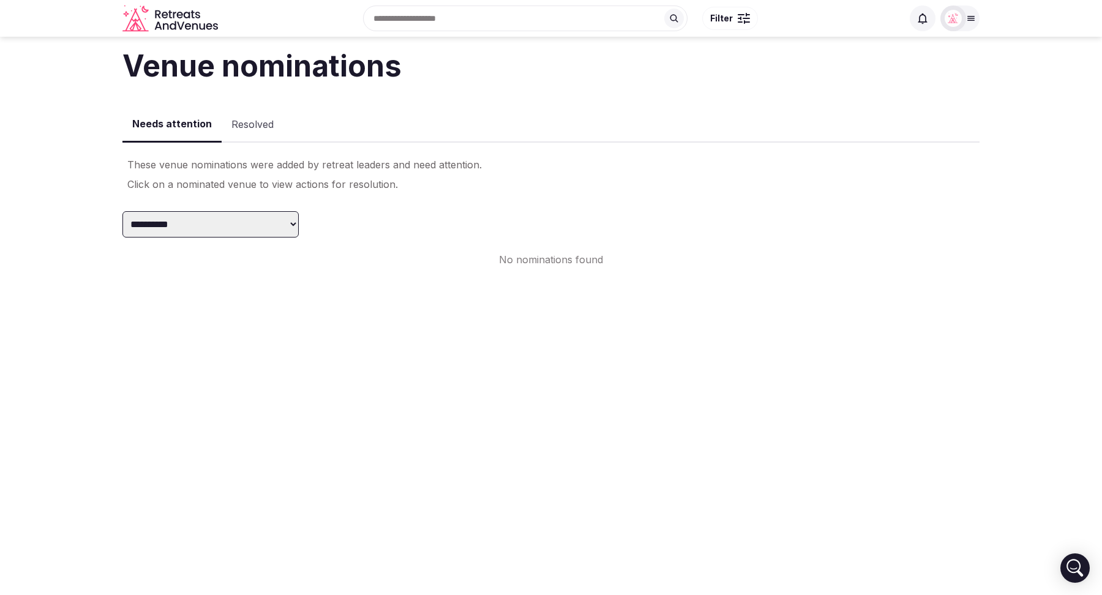
click at [262, 219] on select "**********" at bounding box center [210, 224] width 176 height 26
click at [250, 129] on button "Resolved" at bounding box center [253, 125] width 62 height 36
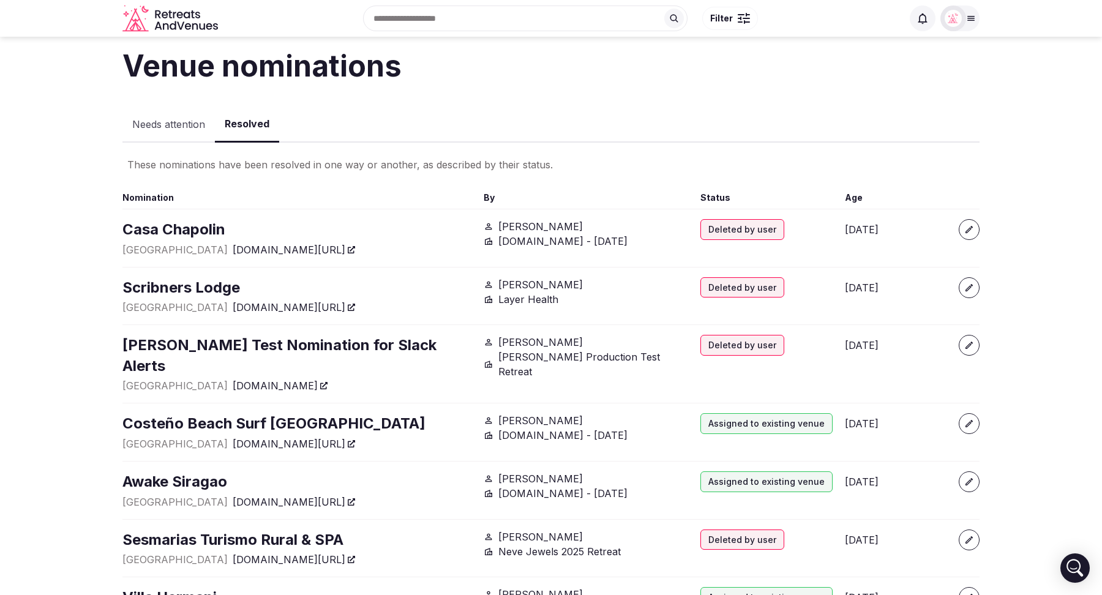
click at [966, 30] on div at bounding box center [960, 19] width 39 height 26
